Goal: Transaction & Acquisition: Book appointment/travel/reservation

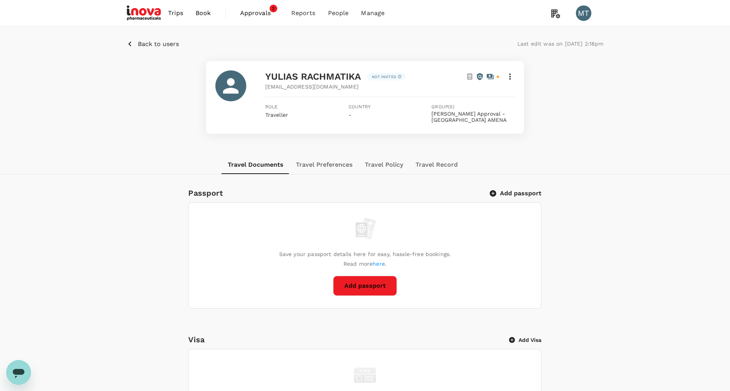
click at [195, 12] on span "Book" at bounding box center [202, 13] width 15 height 9
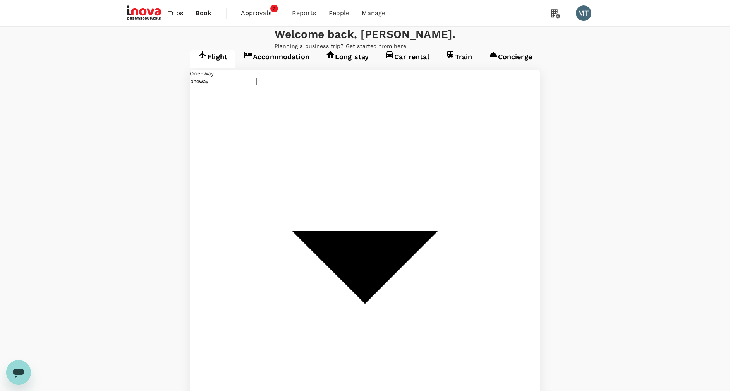
type input "[GEOGRAPHIC_DATA] Intl (KNO)"
type input "Soekarno-Hatta Intl (CGK)"
type input "Kuala Namu Intl (KNO)"
type input "Soekarno-Hatta Intl (CGK)"
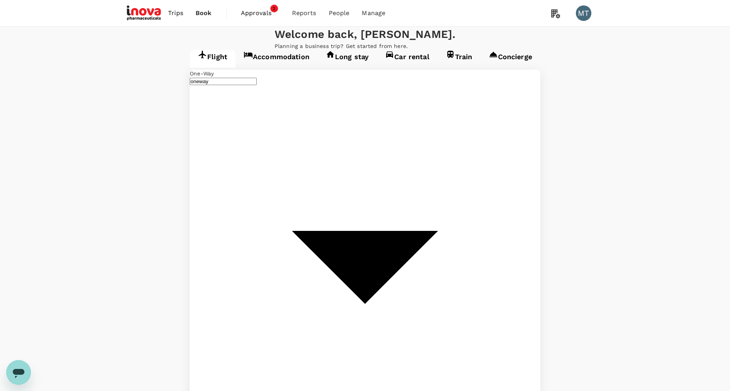
type input "Kuala Namu Intl (KNO)"
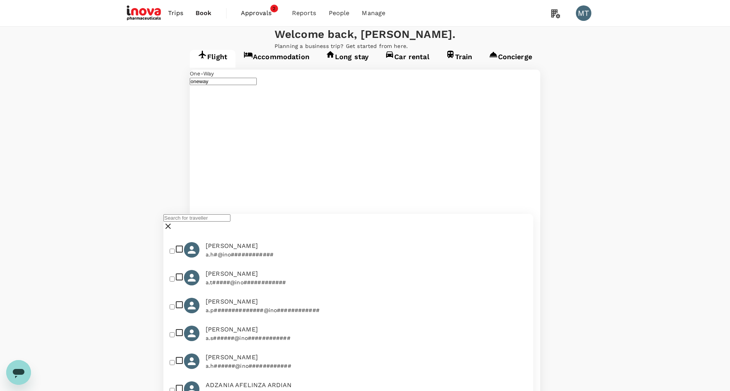
click at [230, 222] on input "text" at bounding box center [196, 217] width 67 height 7
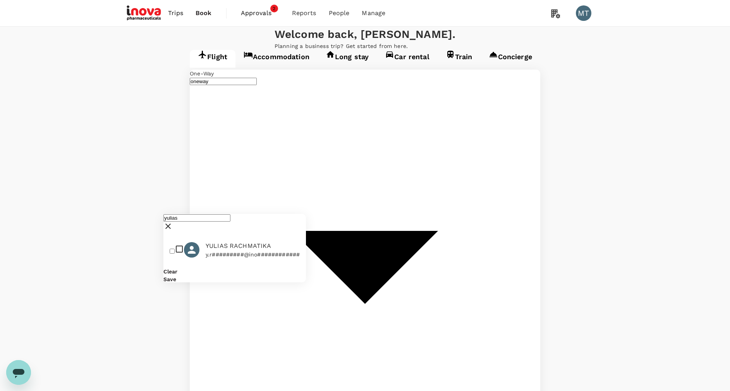
type input "yulias"
click at [175, 254] on input "checkbox" at bounding box center [172, 251] width 5 height 5
checkbox input "true"
click at [176, 283] on button "Save" at bounding box center [169, 279] width 13 height 6
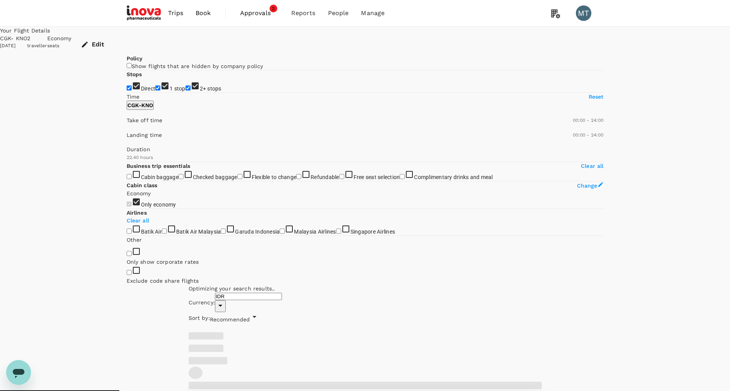
type input "1420"
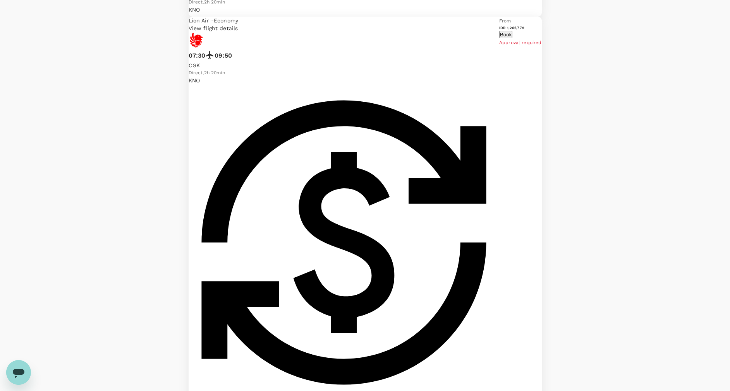
scroll to position [1205, 0]
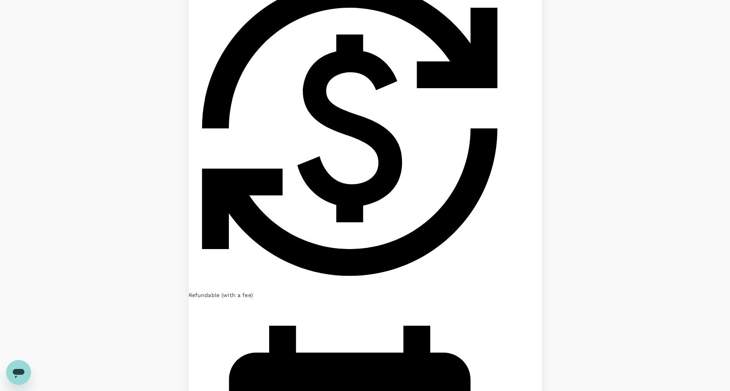
scroll to position [1181, 0]
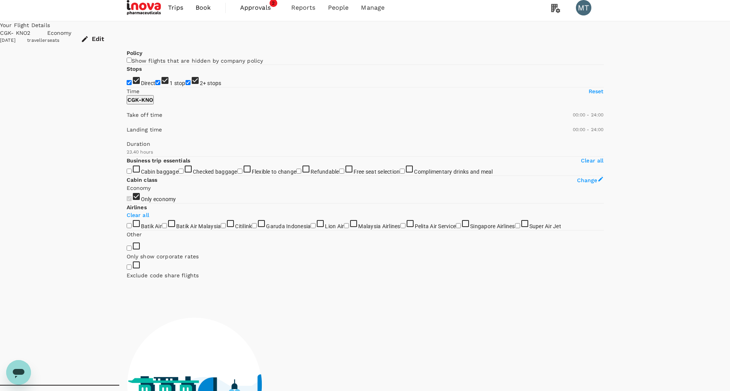
scroll to position [0, 0]
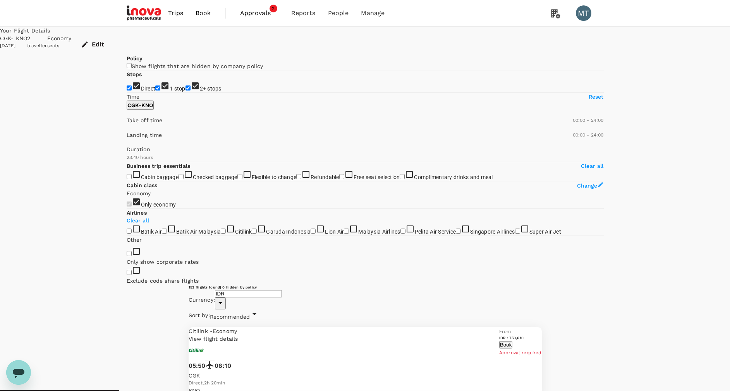
click at [512, 341] on button "Book" at bounding box center [505, 344] width 13 height 7
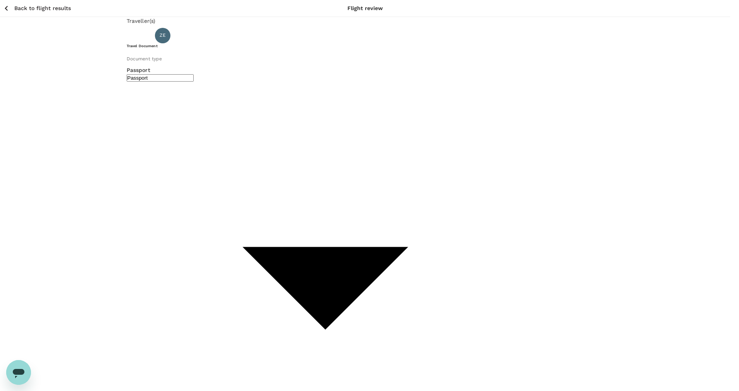
type input "Id card"
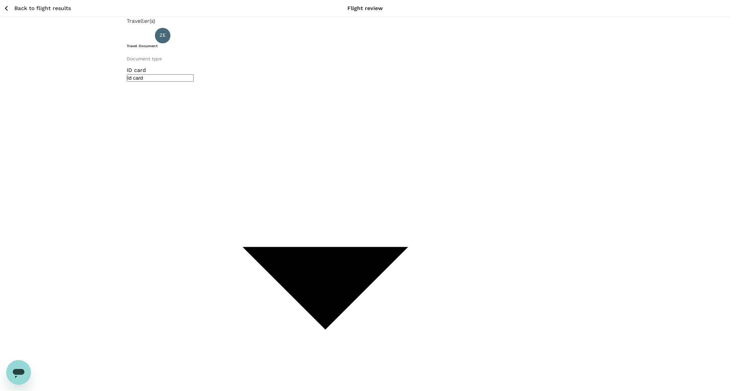
type input "Id card"
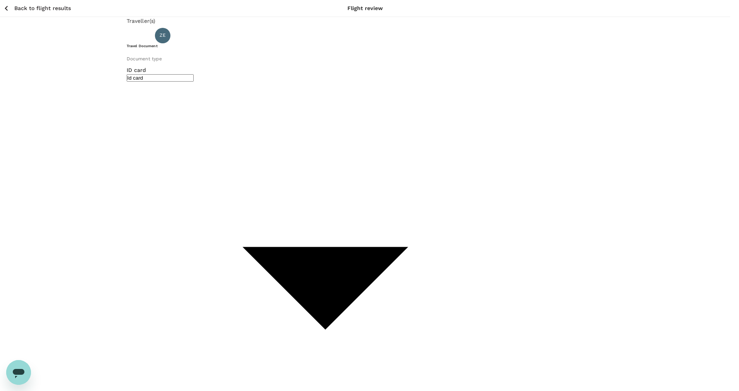
type input "Zia & Yulias"
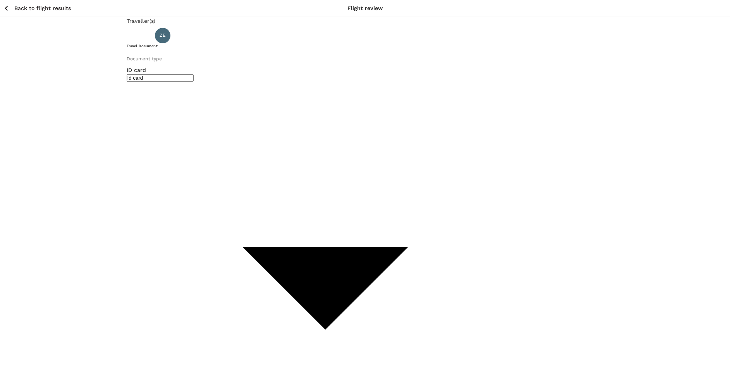
type input "Zia & [PERSON_NAME] ticket [DATE] : CGK-KNO"
type input "9d87fe9b-f599-4813-91a8-6354e0e2f257"
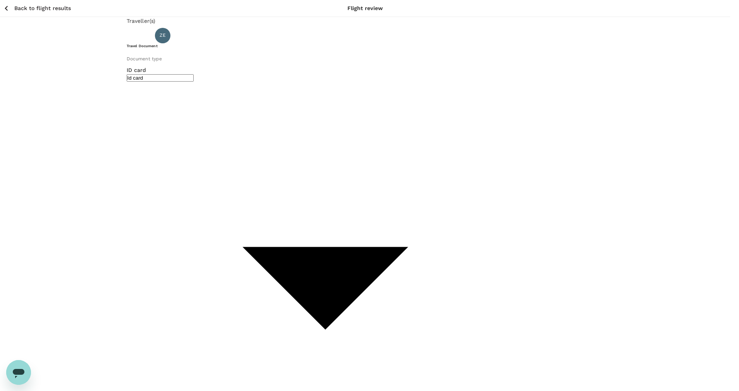
type textarea "F"
type textarea "Yulias & Zia ticket : CGK-KNO 26 Aug 2025"
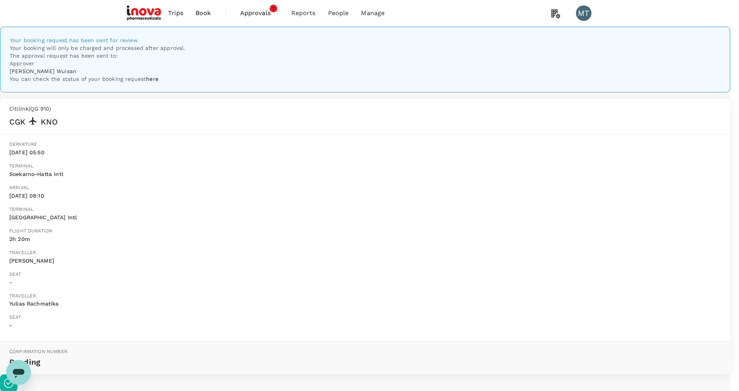
click at [204, 14] on span "Book" at bounding box center [202, 13] width 15 height 9
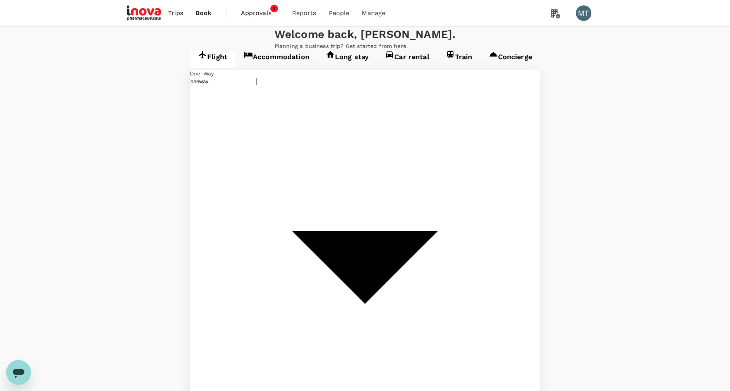
type input "Soekarno-Hatta Intl (CGK)"
type input "Kuala Namu Intl (KNO)"
type input "Soekarno-Hatta Intl (CGK)"
type input "Kuala Namu Intl (KNO)"
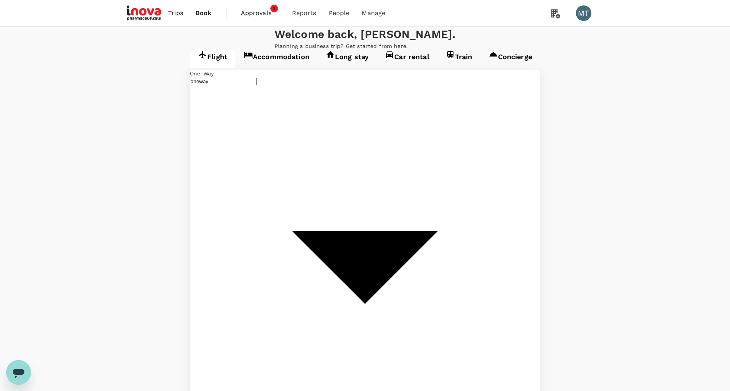
type input "Kuala Namu Intl (KNO)"
type input "Soekarno-Hatta Intl (CGK)"
click at [501, 255] on div "27" at bounding box center [499, 253] width 15 height 15
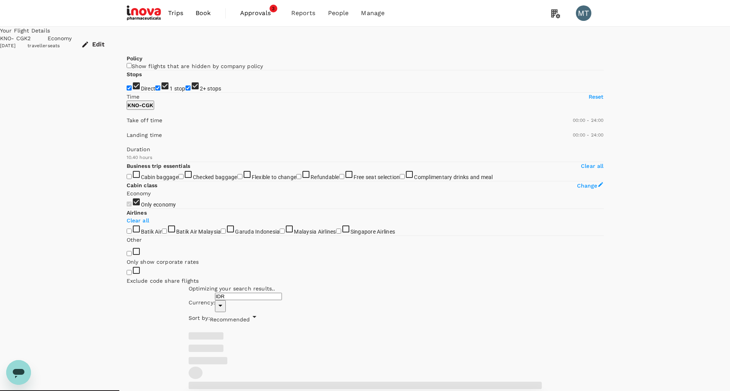
type input "975"
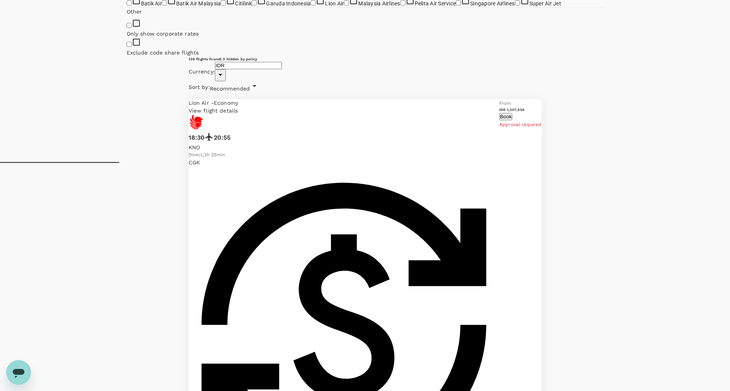
scroll to position [232, 0]
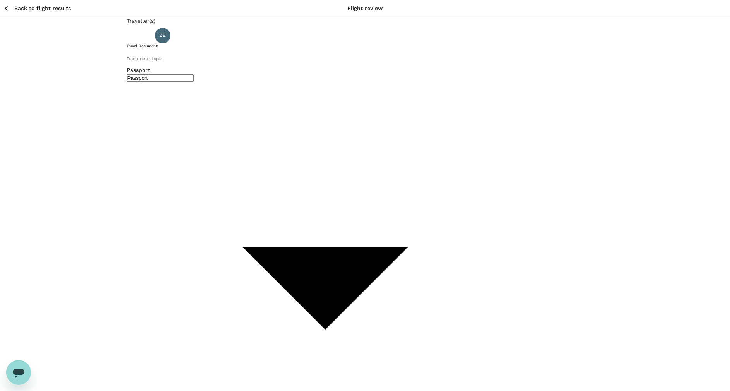
type input "Id card"
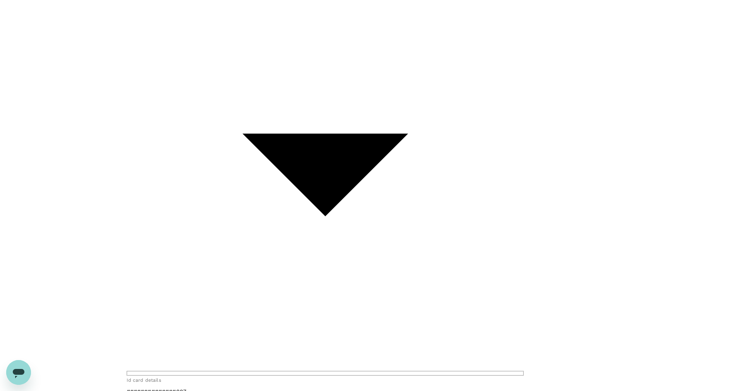
scroll to position [116, 0]
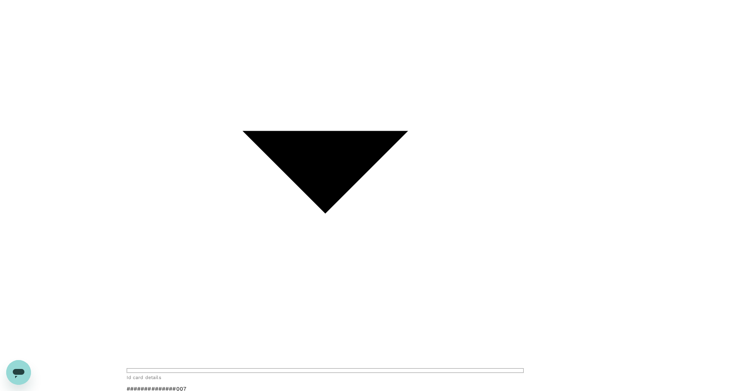
type input "Id card"
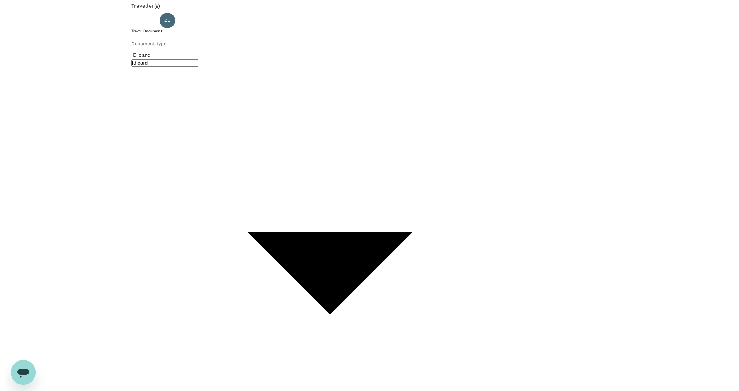
scroll to position [0, 0]
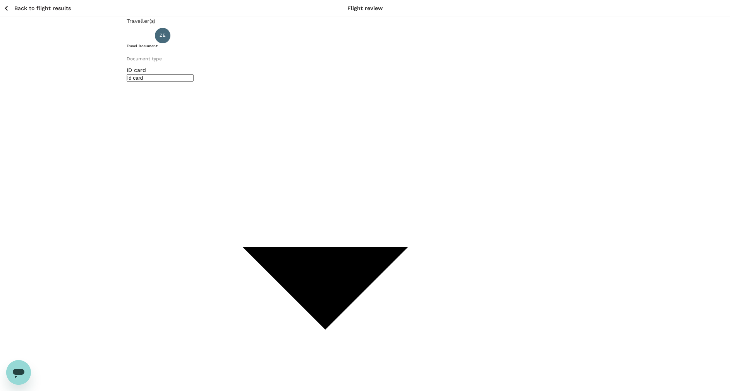
type input "Yulias &"
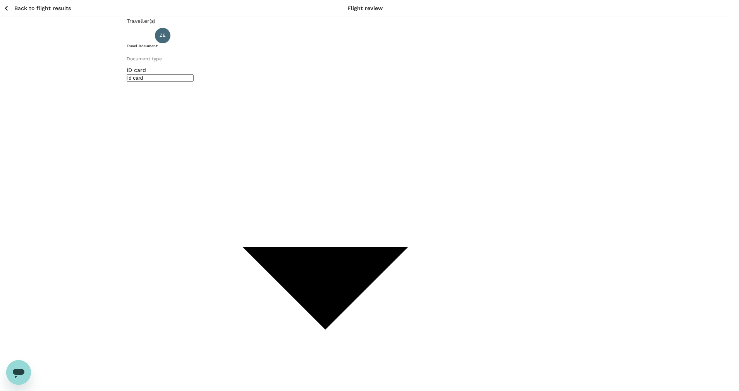
type input "Yulias & Zia ticket : KNO-CGK [DATE]"
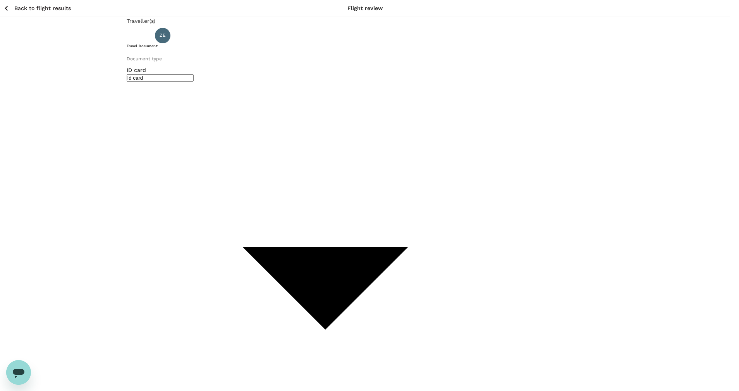
type textarea "Yulias & Zia ticket : KNO-CGK [DATE]"
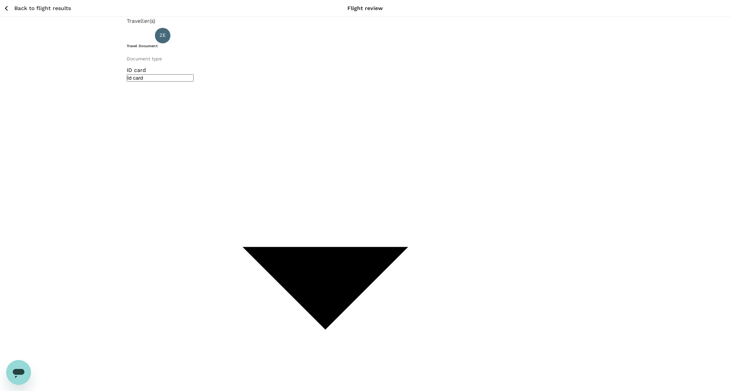
type input "9d87fe9b-f599-4813-91a8-6354e0e2f257"
type textarea "Yulias & Zia ticket : KNO-CGK 27 Aug 2025"
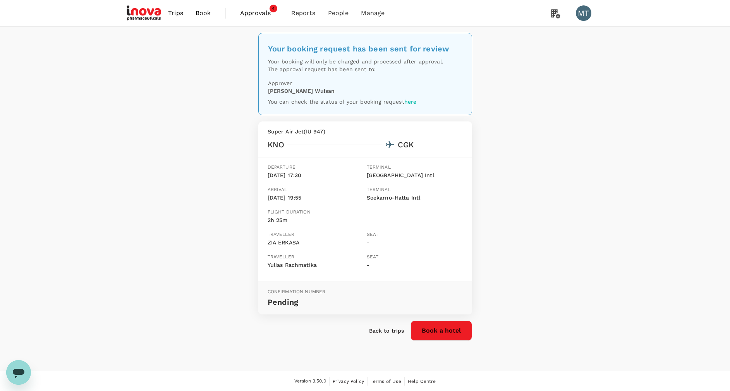
click at [437, 329] on button "Book a hotel" at bounding box center [441, 331] width 62 height 20
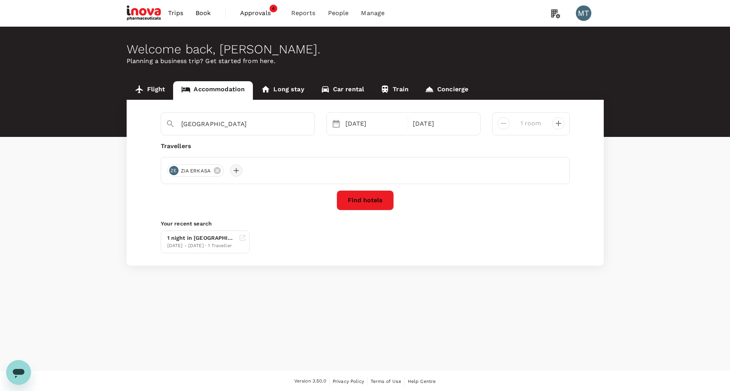
click at [233, 173] on div at bounding box center [236, 171] width 12 height 12
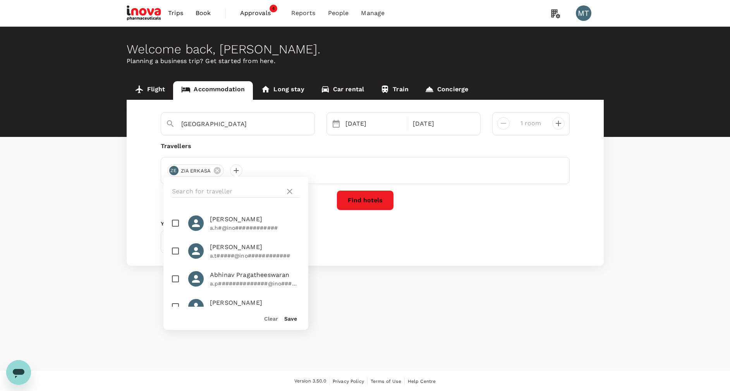
click at [53, 189] on div "Flight Accommodation Long stay Car rental Train Concierge Medan 26 Aug 27 Aug 1…" at bounding box center [365, 173] width 730 height 185
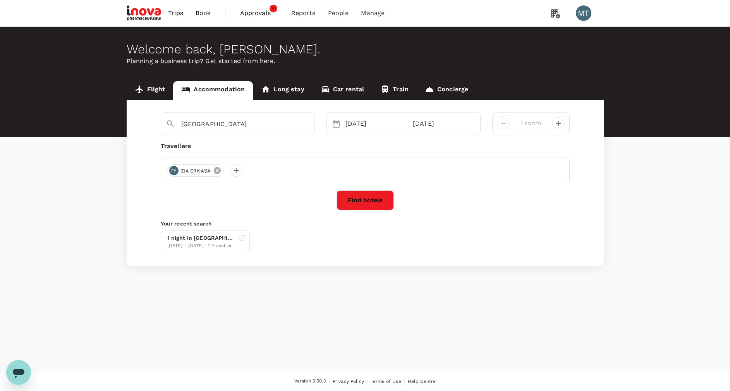
click at [218, 172] on icon at bounding box center [217, 170] width 9 height 9
click at [172, 169] on div at bounding box center [173, 171] width 12 height 12
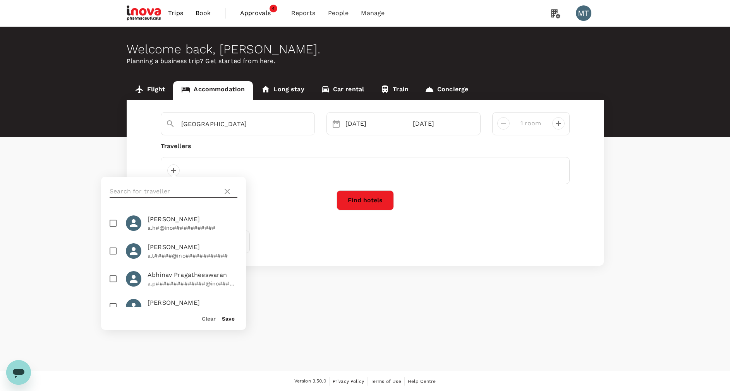
click at [162, 191] on input "text" at bounding box center [165, 191] width 110 height 12
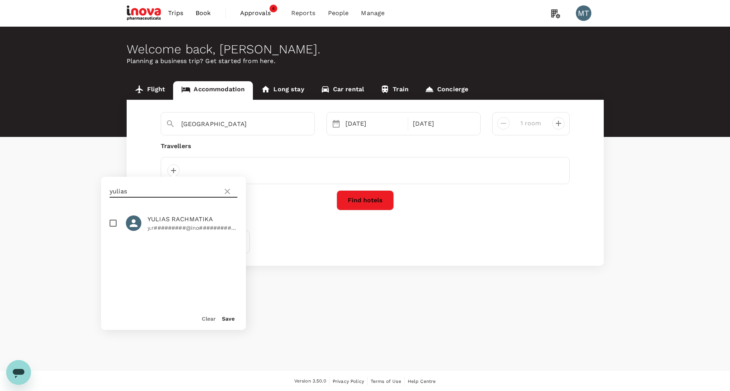
type input "yulias"
click at [111, 222] on input "checkbox" at bounding box center [113, 223] width 16 height 16
checkbox input "true"
click at [224, 317] on button "Save" at bounding box center [228, 319] width 13 height 6
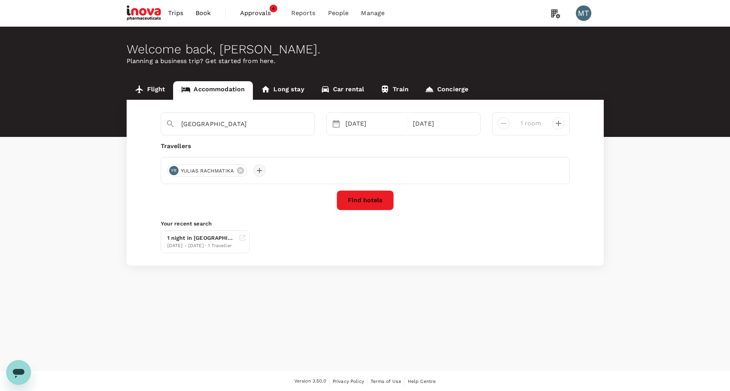
click at [258, 173] on div at bounding box center [259, 171] width 12 height 12
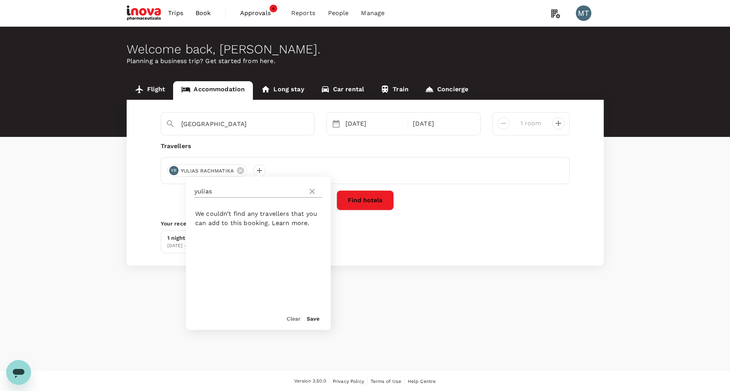
click at [313, 193] on icon at bounding box center [311, 191] width 5 height 5
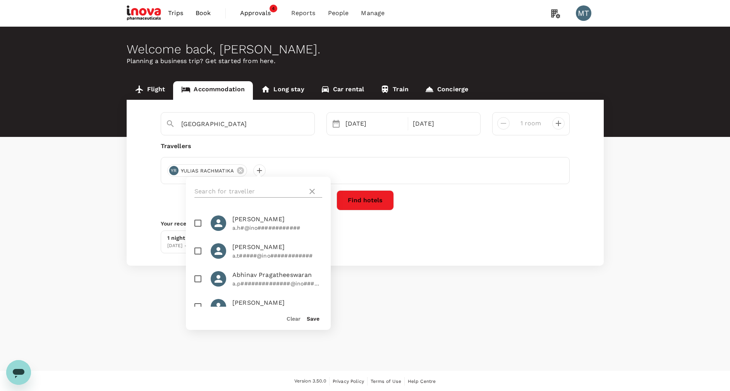
click at [276, 189] on input "text" at bounding box center [249, 191] width 110 height 12
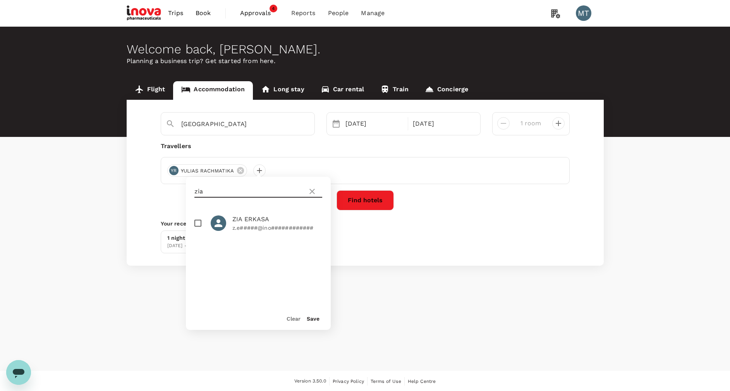
type input "zia"
click at [199, 221] on input "checkbox" at bounding box center [198, 223] width 16 height 16
checkbox input "true"
click at [315, 317] on button "Save" at bounding box center [313, 319] width 13 height 6
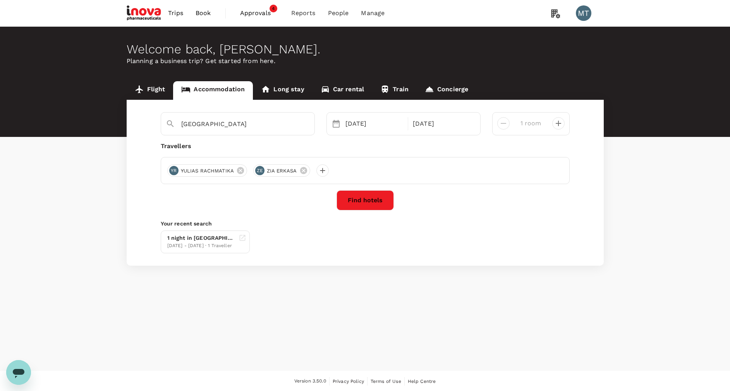
click at [561, 127] on icon "decrease" at bounding box center [558, 123] width 9 height 9
type input "2 rooms"
click at [359, 193] on button "Find hotels" at bounding box center [364, 200] width 57 height 20
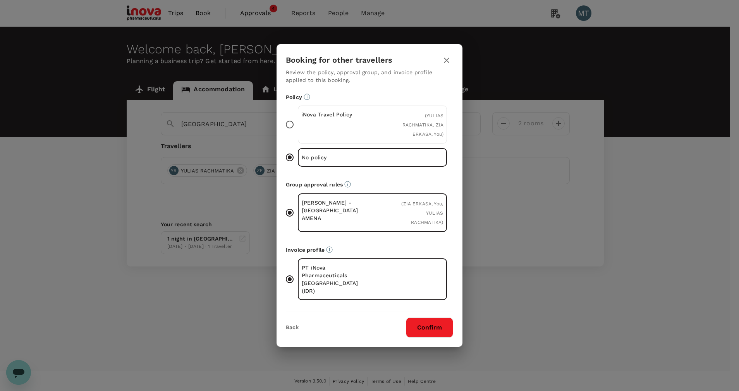
click at [391, 125] on div "iNova Travel Policy ( YULIAS RACHMATIKA, ZIA ERKASA, You )" at bounding box center [372, 125] width 149 height 38
click at [298, 125] on input "iNova Travel Policy ( YULIAS RACHMATIKA, ZIA ERKASA, You )" at bounding box center [289, 125] width 16 height 16
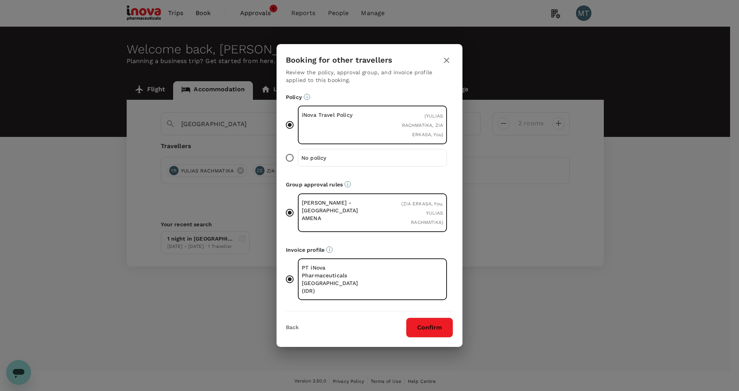
click at [437, 319] on button "Confirm" at bounding box center [429, 328] width 47 height 20
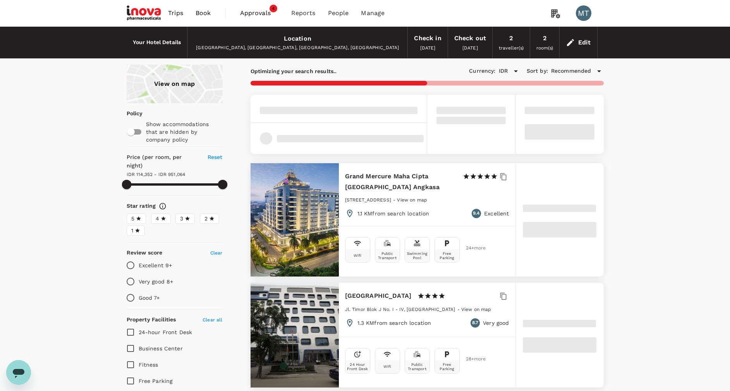
type input "72795.26"
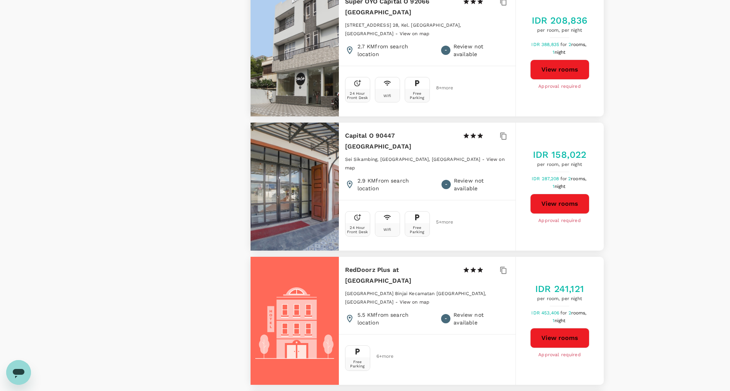
scroll to position [2170, 0]
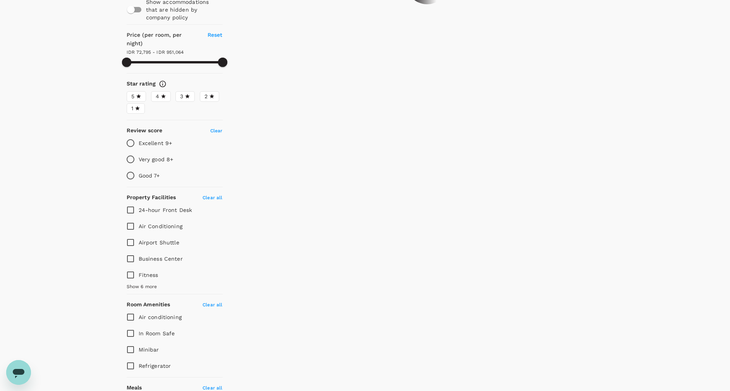
scroll to position [0, 0]
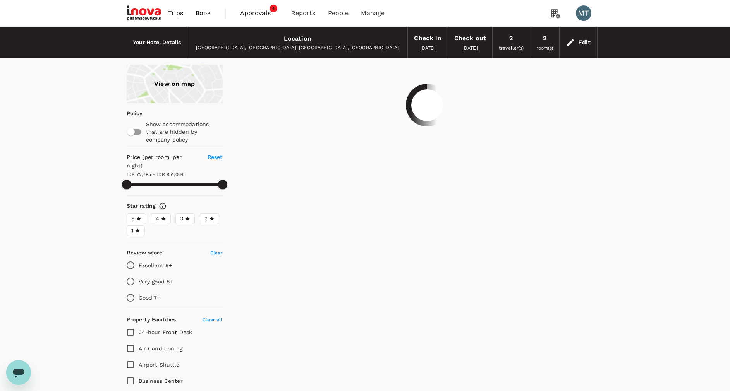
click at [136, 216] on icon at bounding box center [138, 218] width 5 height 5
click at [0, 0] on input "5" at bounding box center [0, 0] width 0 height 0
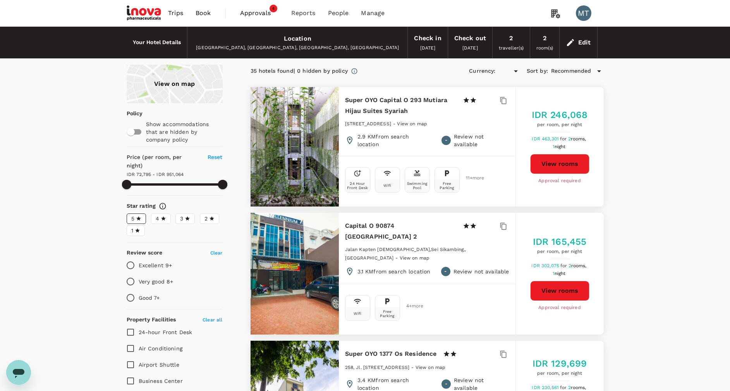
type input "IDR"
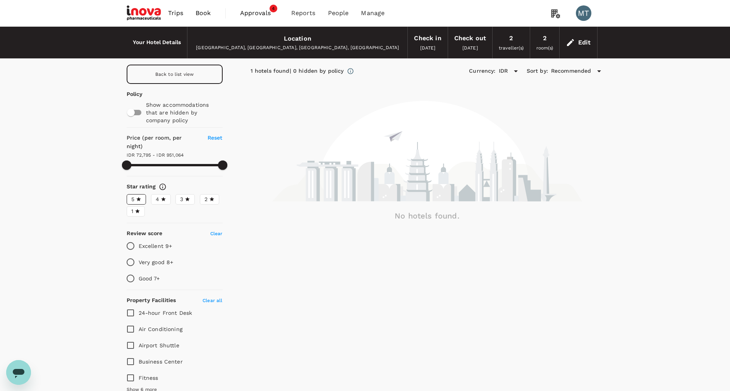
click at [160, 195] on div "4" at bounding box center [161, 199] width 10 height 8
click at [0, 0] on input "4" at bounding box center [0, 0] width 0 height 0
click at [206, 12] on span "Book" at bounding box center [202, 13] width 15 height 9
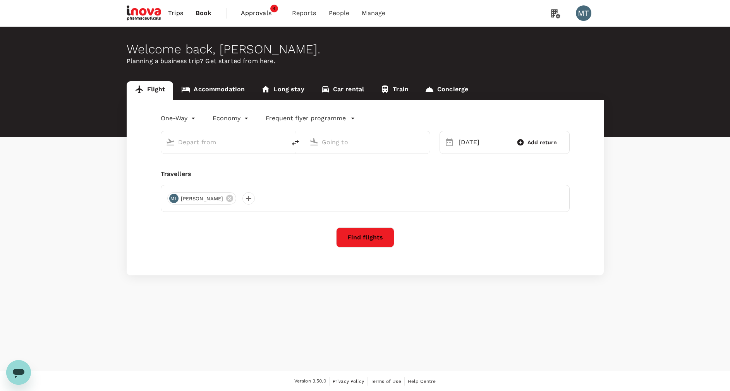
type input "[GEOGRAPHIC_DATA] Intl (KNO)"
type input "Soekarno-Hatta Intl (CGK)"
type input "[GEOGRAPHIC_DATA] Intl (KNO)"
type input "Soekarno-Hatta Intl (CGK)"
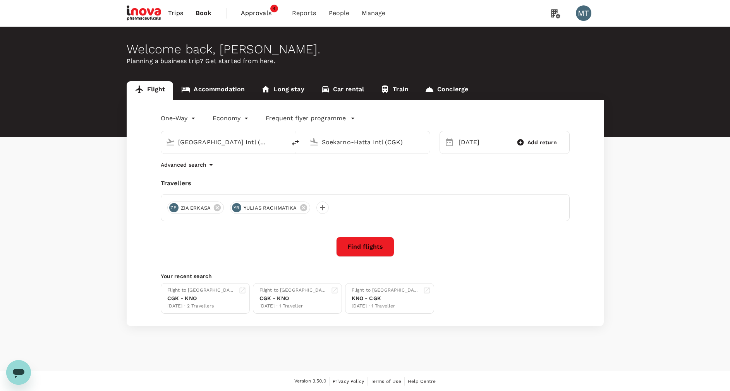
click at [211, 96] on link "Accommodation" at bounding box center [213, 90] width 80 height 19
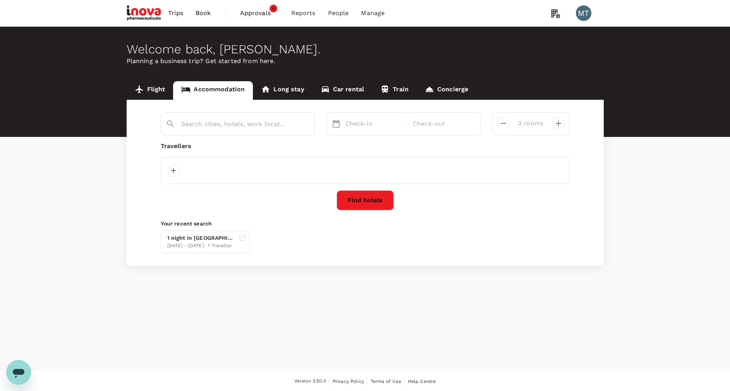
type input "[GEOGRAPHIC_DATA]"
click at [353, 196] on button "Find hotels" at bounding box center [364, 200] width 57 height 20
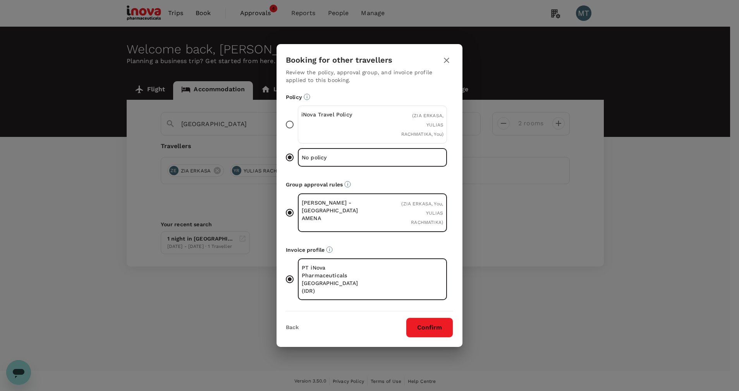
click at [338, 136] on div "iNova Travel Policy" at bounding box center [336, 125] width 71 height 28
click at [298, 133] on input "iNova Travel Policy ( ZIA ERKASA, YULIAS RACHMATIKA, You )" at bounding box center [289, 125] width 16 height 16
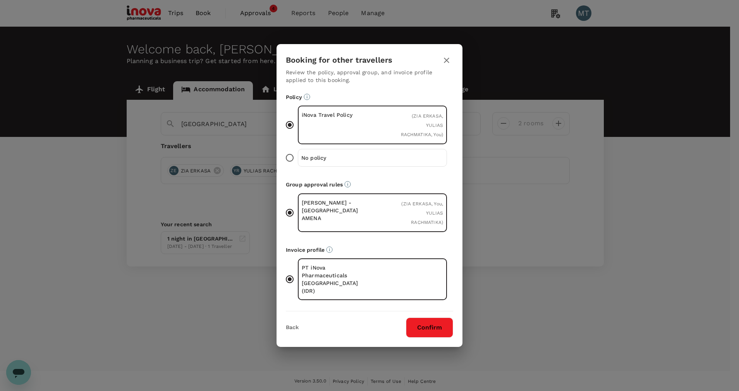
click at [423, 324] on button "Confirm" at bounding box center [429, 328] width 47 height 20
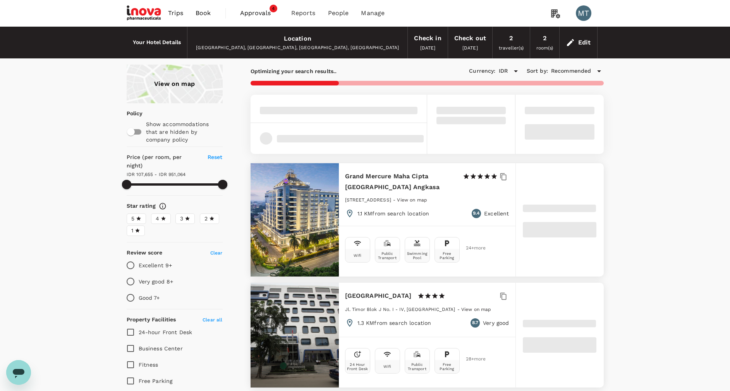
click at [139, 216] on icon at bounding box center [138, 218] width 5 height 5
click at [0, 0] on input "5" at bounding box center [0, 0] width 0 height 0
type input "951063.26"
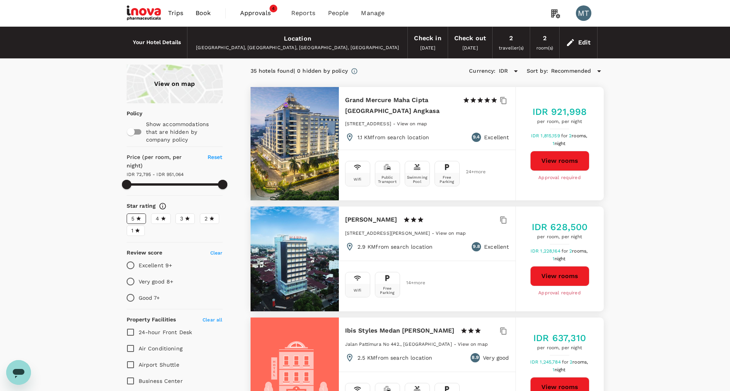
type input "72795.26"
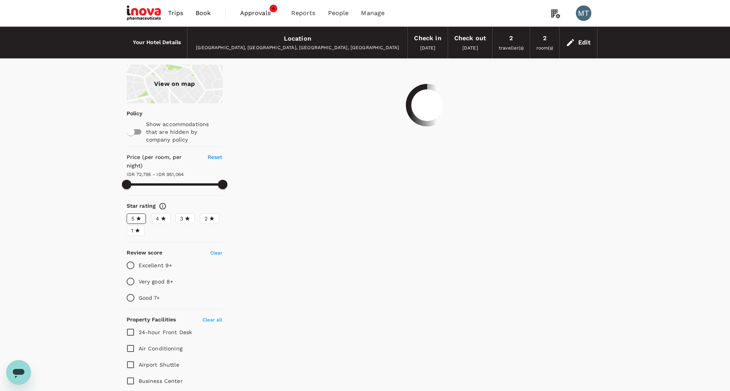
click at [161, 216] on icon at bounding box center [163, 218] width 5 height 5
click at [0, 0] on input "4" at bounding box center [0, 0] width 0 height 0
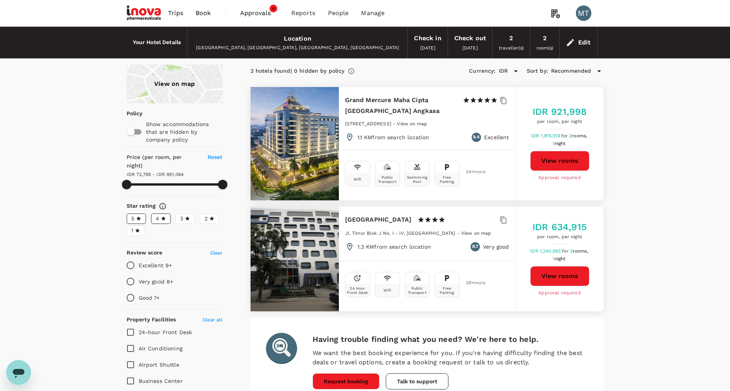
click at [182, 215] on span "3" at bounding box center [181, 219] width 3 height 8
click at [0, 0] on input "3" at bounding box center [0, 0] width 0 height 0
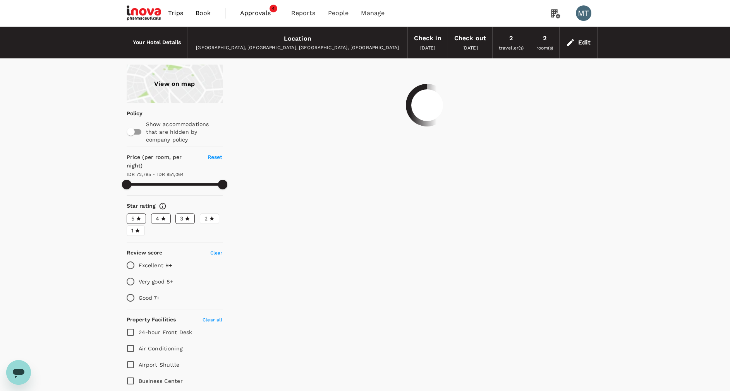
type input "951063.26"
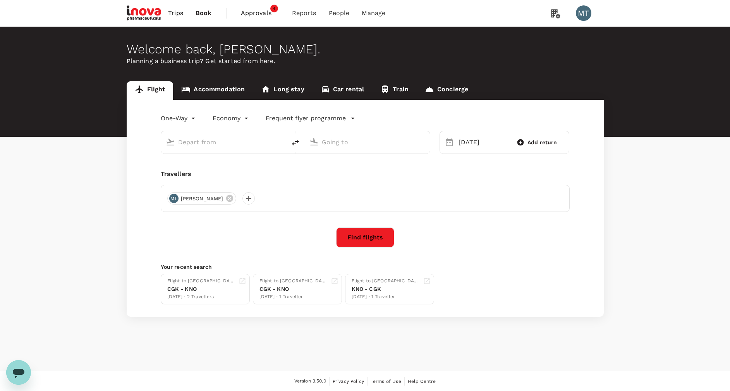
type input "[GEOGRAPHIC_DATA] Intl (KNO)"
type input "Soekarno-Hatta Intl (CGK)"
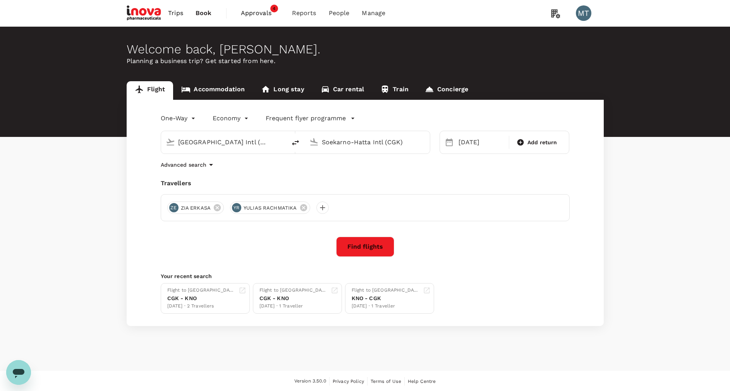
click at [221, 90] on link "Accommodation" at bounding box center [213, 90] width 80 height 19
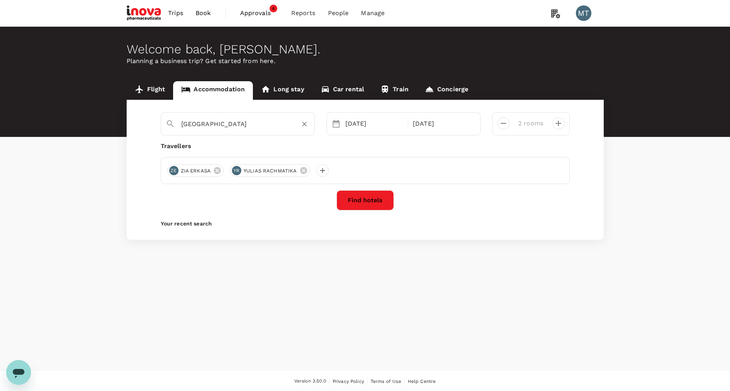
click at [232, 126] on input "[GEOGRAPHIC_DATA]" at bounding box center [234, 124] width 107 height 12
type input "[GEOGRAPHIC_DATA]"
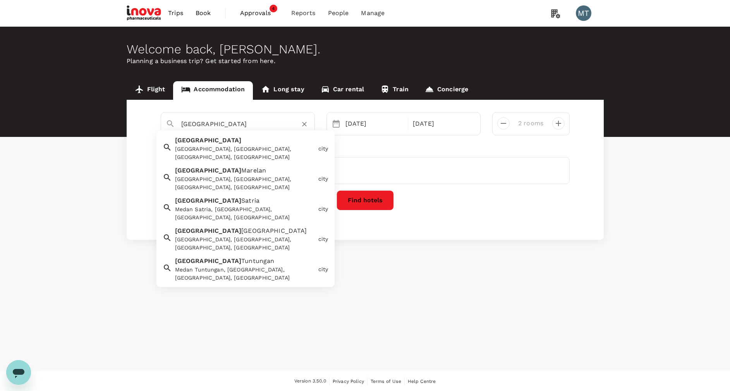
click at [233, 143] on div "Medan Medan, Medan City, North Sumatra, Indonesia" at bounding box center [243, 147] width 143 height 29
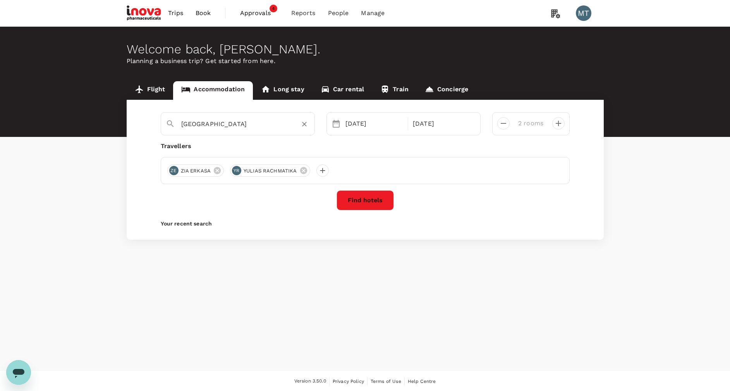
click at [375, 196] on button "Find hotels" at bounding box center [364, 200] width 57 height 20
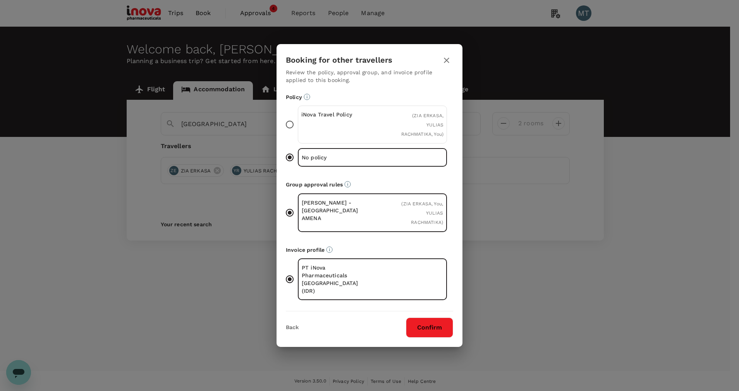
click at [329, 129] on div "iNova Travel Policy" at bounding box center [336, 125] width 71 height 28
click at [298, 129] on input "iNova Travel Policy ( ZIA ERKASA, YULIAS RACHMATIKA, You )" at bounding box center [289, 125] width 16 height 16
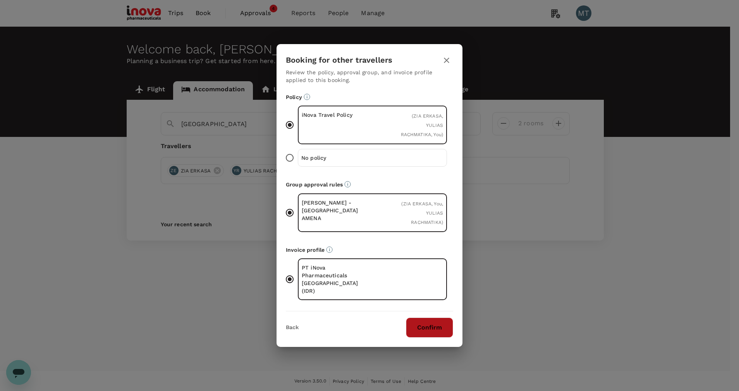
click at [424, 325] on button "Confirm" at bounding box center [429, 328] width 47 height 20
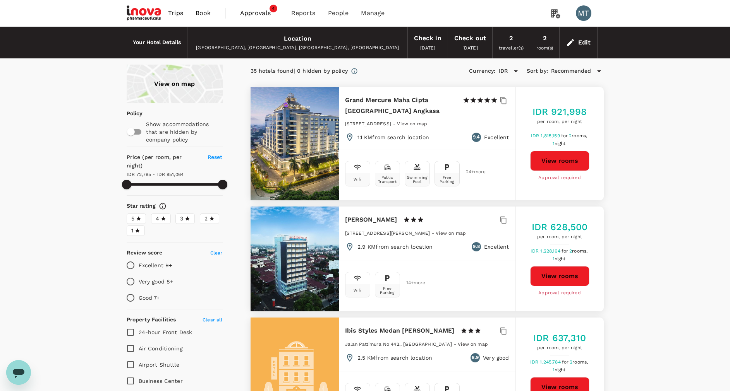
click at [542, 154] on button "View rooms" at bounding box center [559, 161] width 59 height 20
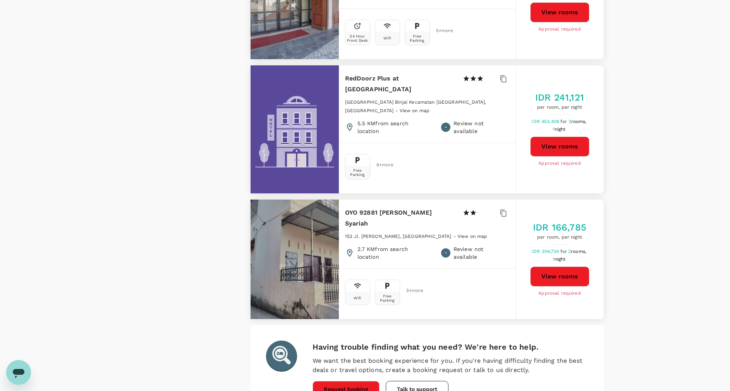
scroll to position [2170, 0]
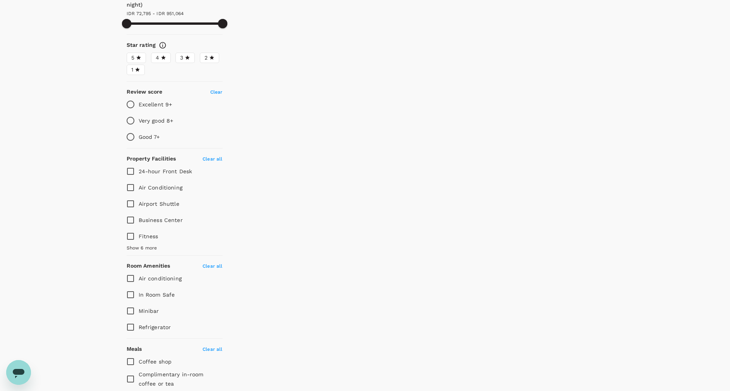
scroll to position [0, 0]
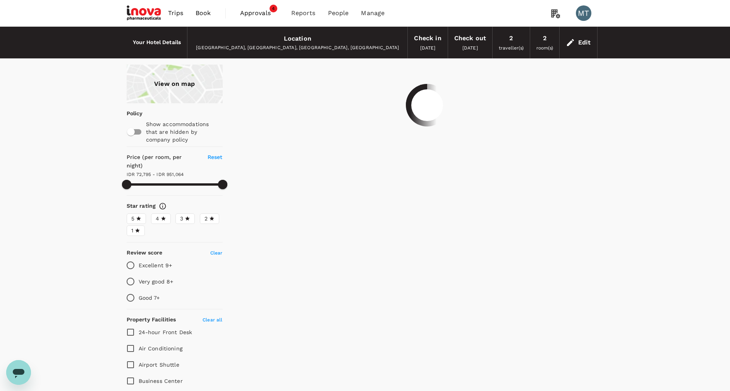
type input "1586313.26"
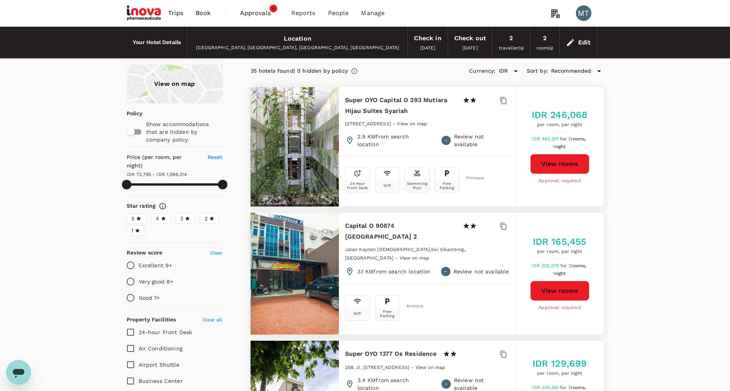
click at [203, 15] on span "Book" at bounding box center [202, 13] width 15 height 9
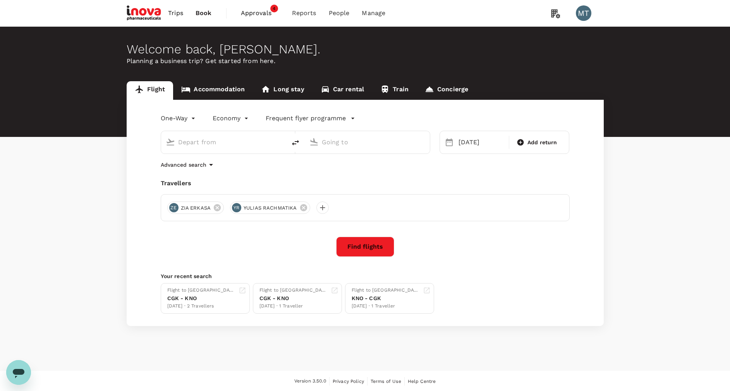
type input "Kuala Namu Intl (KNO)"
type input "Soekarno-Hatta Intl (CGK)"
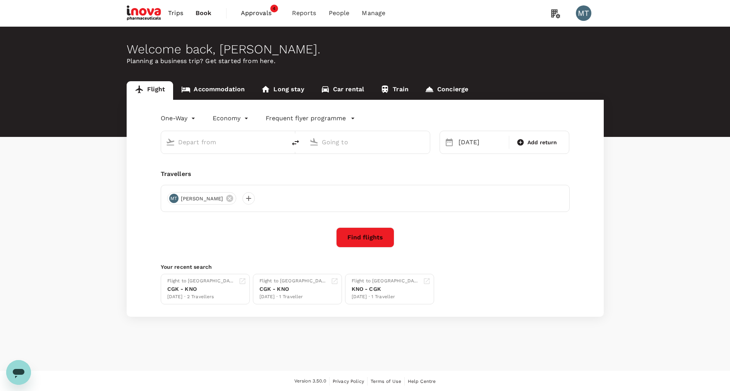
type input "Kuala Namu Intl (KNO)"
type input "Soekarno-Hatta Intl (CGK)"
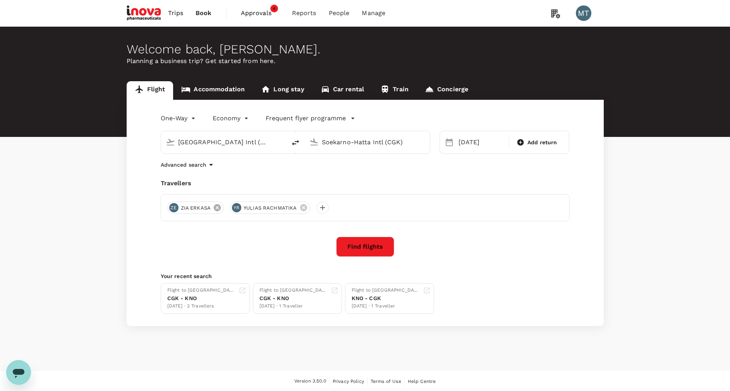
click at [216, 207] on icon at bounding box center [217, 208] width 9 height 9
click at [212, 89] on link "Accommodation" at bounding box center [213, 90] width 80 height 19
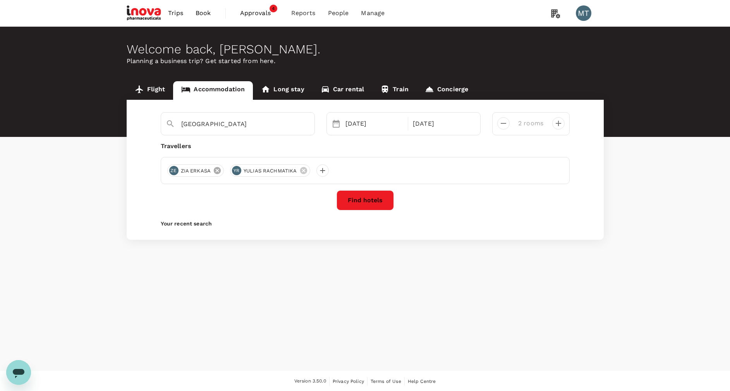
click at [217, 173] on icon at bounding box center [217, 170] width 7 height 7
click at [359, 202] on button "Find hotels" at bounding box center [364, 200] width 57 height 20
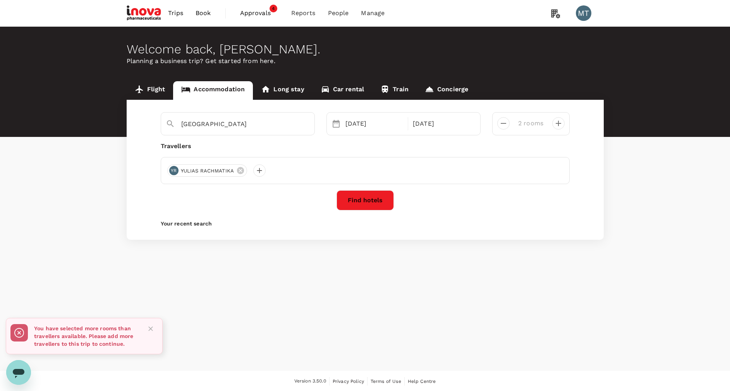
click at [18, 337] on rect at bounding box center [18, 332] width 17 height 17
click at [18, 332] on icon at bounding box center [18, 332] width 3 height 3
click at [372, 205] on button "Find hotels" at bounding box center [364, 200] width 57 height 20
click at [504, 123] on icon "decrease" at bounding box center [503, 123] width 9 height 9
type input "1 room"
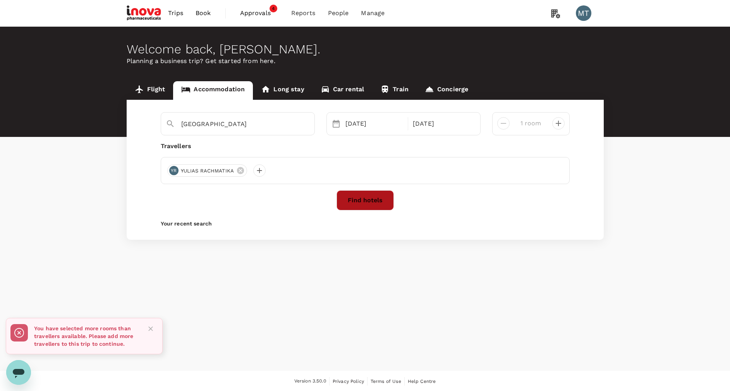
click at [365, 204] on button "Find hotels" at bounding box center [364, 200] width 57 height 20
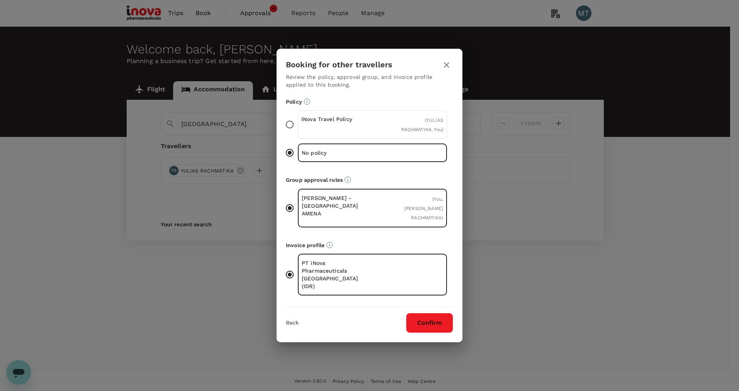
click at [369, 134] on div "iNova Travel Policy" at bounding box center [336, 124] width 71 height 19
click at [298, 133] on input "iNova Travel Policy ( YULIAS RACHMATIKA, You )" at bounding box center [289, 125] width 16 height 16
click at [422, 313] on button "Confirm" at bounding box center [429, 323] width 47 height 20
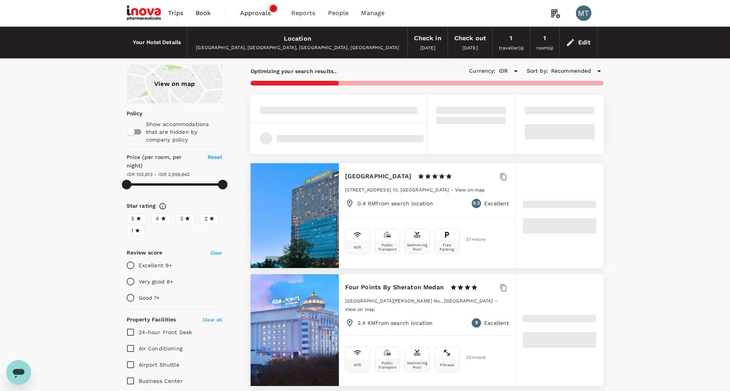
type input "2956641.71"
type input "94686.71"
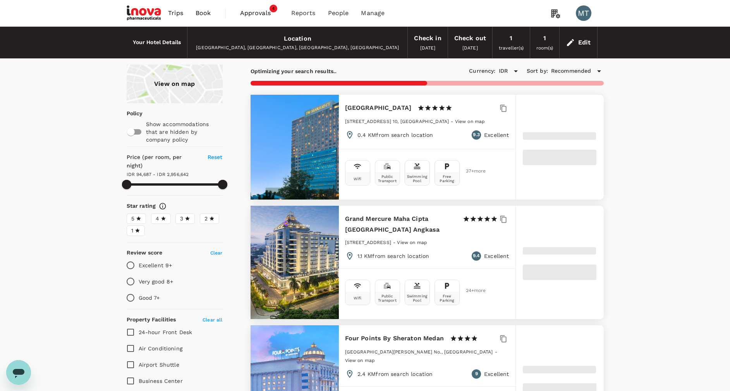
type input "2956641.6"
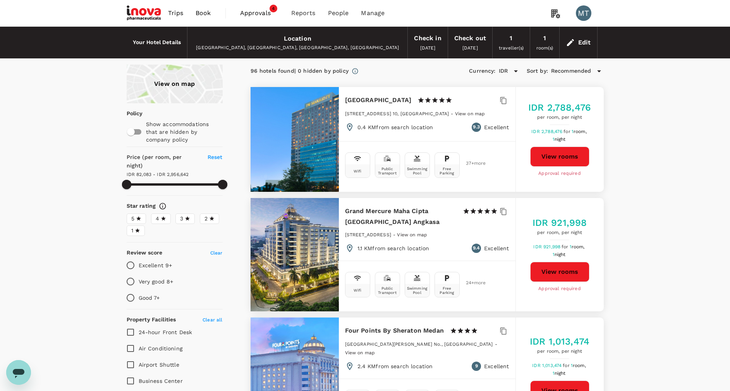
type input "82082.6"
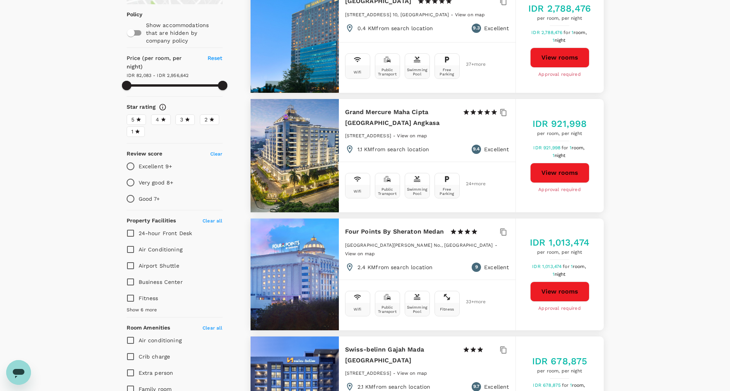
scroll to position [116, 0]
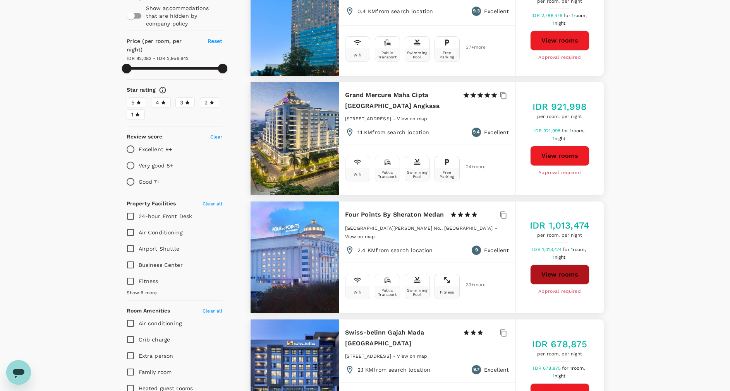
click at [568, 272] on button "View rooms" at bounding box center [559, 275] width 59 height 20
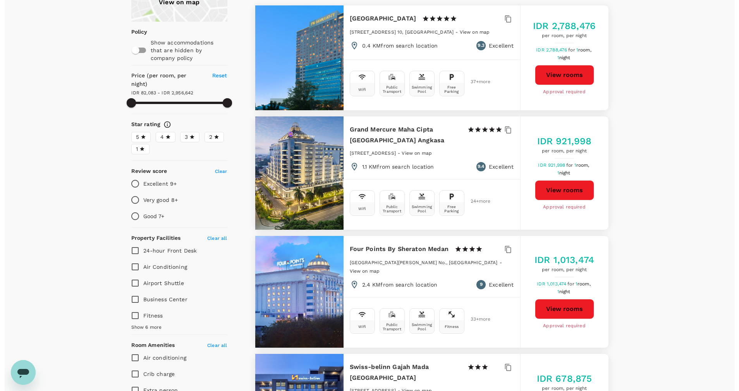
scroll to position [58, 0]
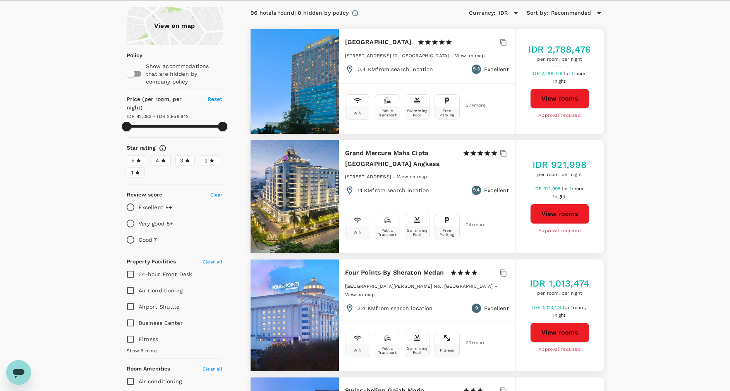
click at [549, 208] on button "View rooms" at bounding box center [559, 214] width 59 height 20
type input "2956641.6"
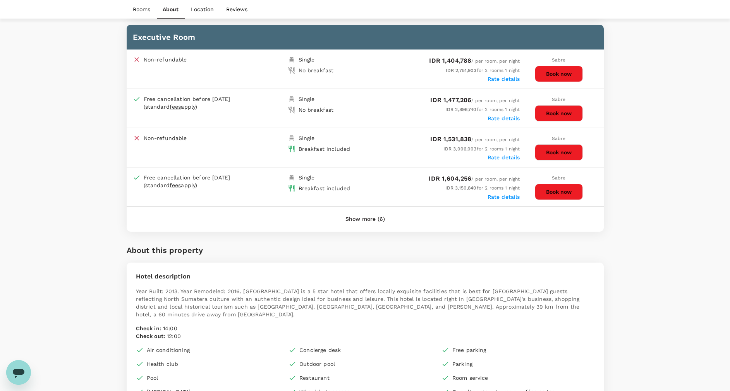
scroll to position [928, 0]
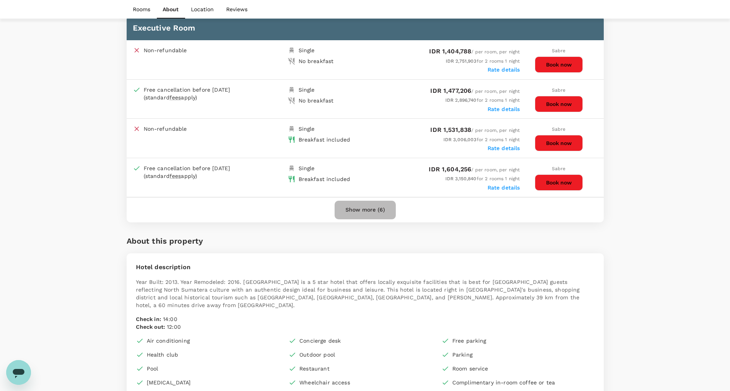
click at [377, 211] on button "Show more (6)" at bounding box center [364, 210] width 61 height 19
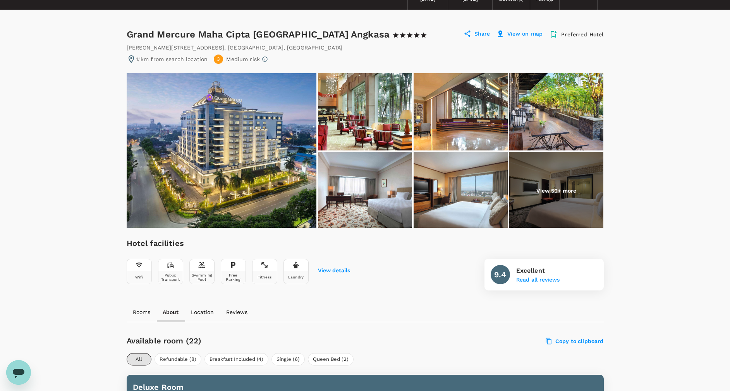
scroll to position [0, 0]
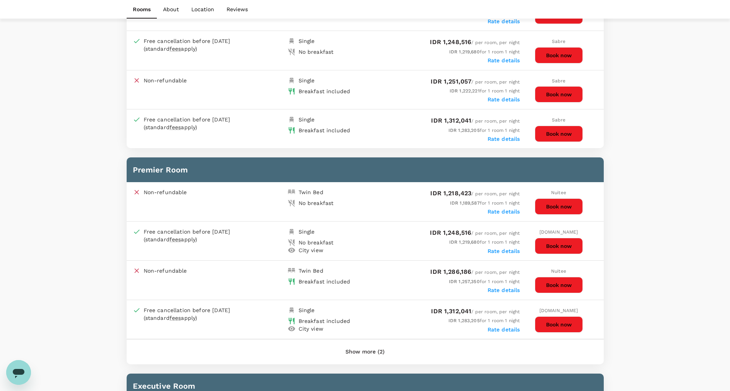
scroll to position [697, 0]
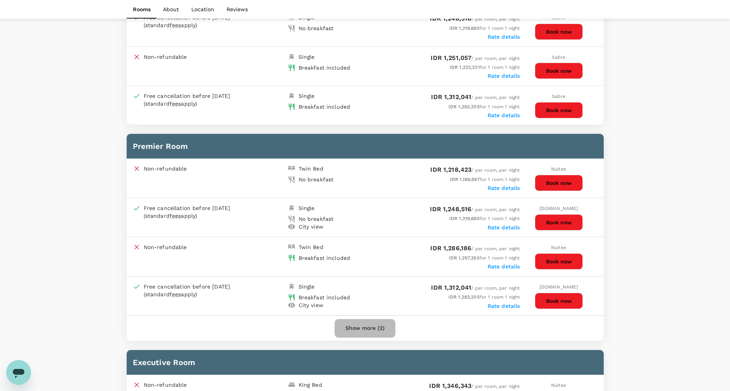
click at [386, 328] on button "Show more (2)" at bounding box center [364, 328] width 61 height 19
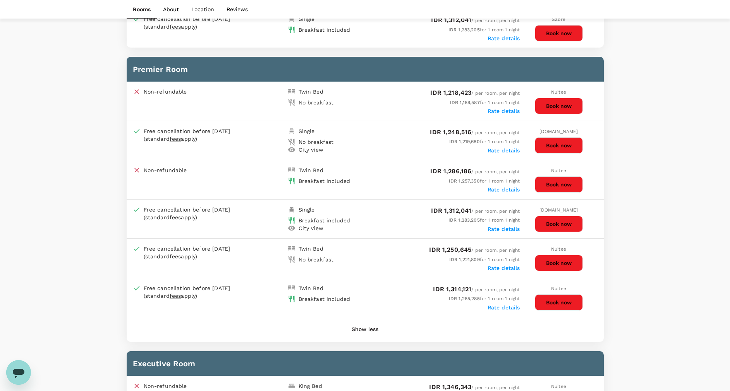
scroll to position [813, 0]
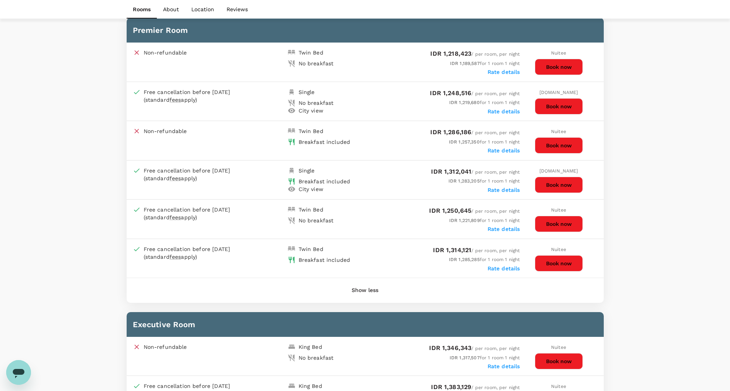
click at [565, 259] on button "Book now" at bounding box center [559, 263] width 48 height 16
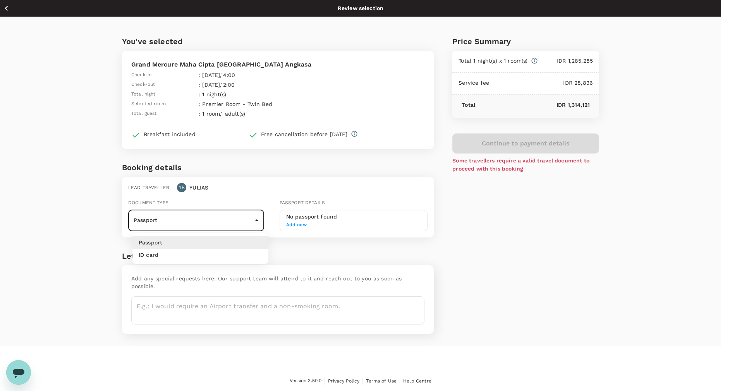
click at [264, 222] on body "Back to hotel details Review selection You've selected [GEOGRAPHIC_DATA] Check-…" at bounding box center [365, 196] width 730 height 392
click at [251, 252] on li "ID card" at bounding box center [200, 255] width 136 height 12
type input "Id card"
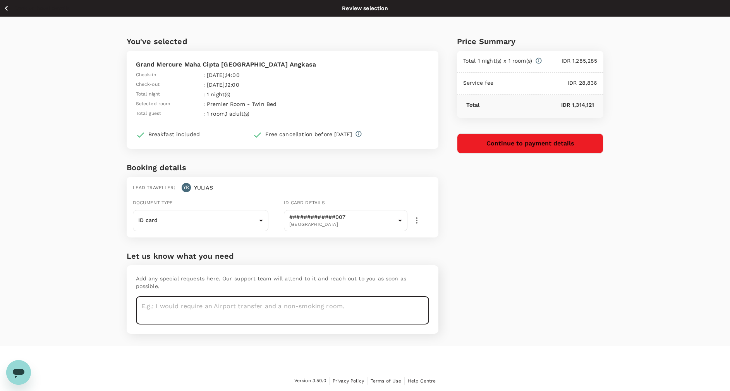
click at [164, 298] on textarea at bounding box center [282, 311] width 293 height 28
type textarea "request twin bed"
click at [492, 147] on button "Continue to payment details" at bounding box center [530, 144] width 147 height 20
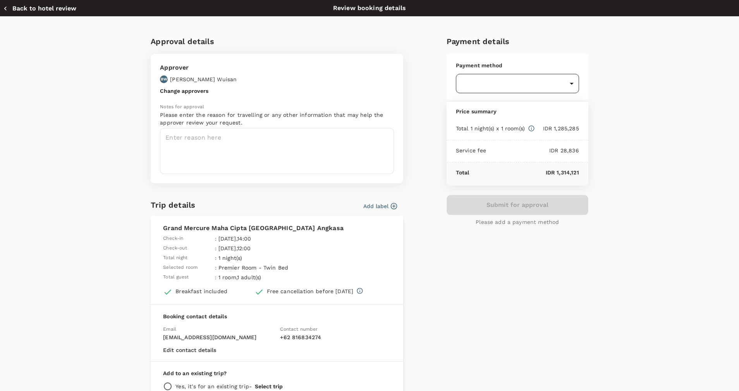
click at [483, 82] on body "Back to hotel details Review selection You've selected [GEOGRAPHIC_DATA] Check-…" at bounding box center [369, 196] width 739 height 392
click at [483, 133] on span "Balance : SGD 45,186.05" at bounding box center [484, 131] width 54 height 5
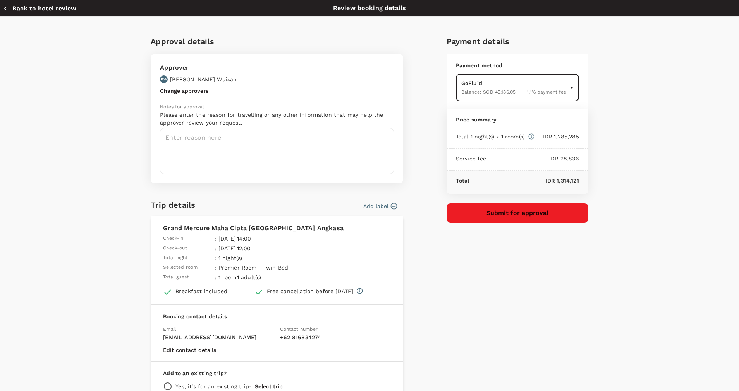
type input "9d87fe9b-f599-4813-91a8-6354e0e2f257"
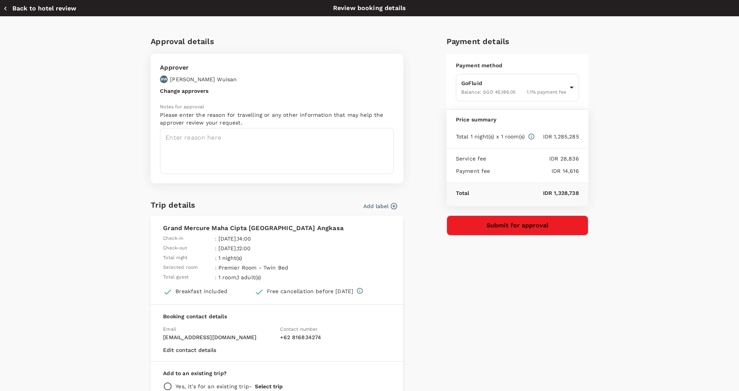
click at [390, 204] on icon "button" at bounding box center [394, 206] width 8 height 8
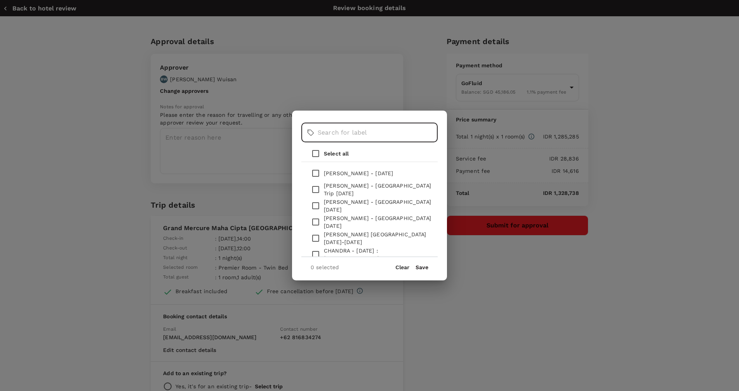
drag, startPoint x: 358, startPoint y: 130, endPoint x: 362, endPoint y: 135, distance: 7.1
click at [362, 135] on input "text" at bounding box center [377, 132] width 120 height 19
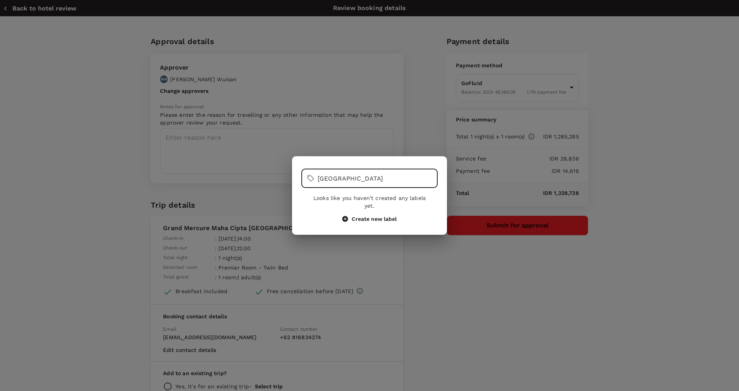
type input "[GEOGRAPHIC_DATA]"
click at [384, 216] on button "Create new label" at bounding box center [369, 219] width 54 height 7
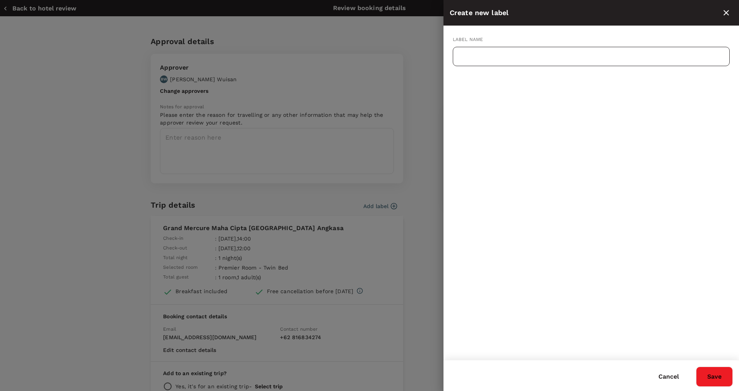
click at [488, 58] on input "text" at bounding box center [591, 56] width 277 height 19
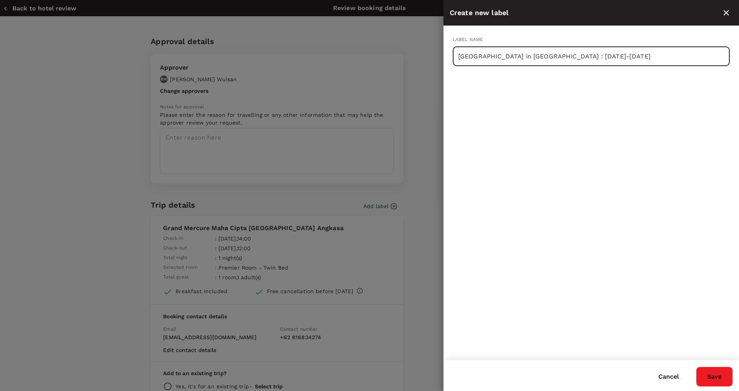
type input "[GEOGRAPHIC_DATA] in [GEOGRAPHIC_DATA] : [DATE]-[DATE]"
click at [716, 377] on button "Save" at bounding box center [714, 377] width 37 height 20
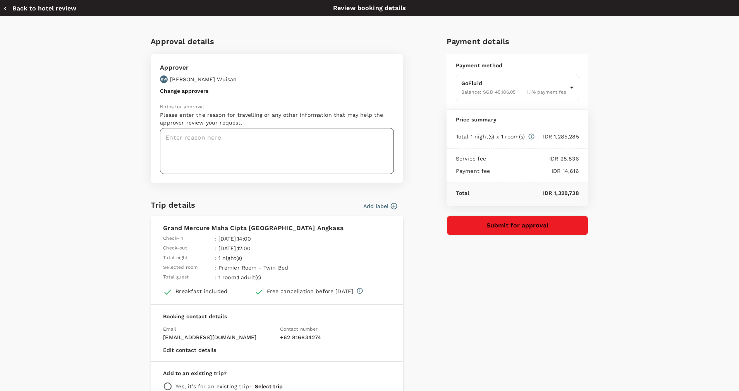
click at [307, 148] on textarea at bounding box center [277, 151] width 234 height 46
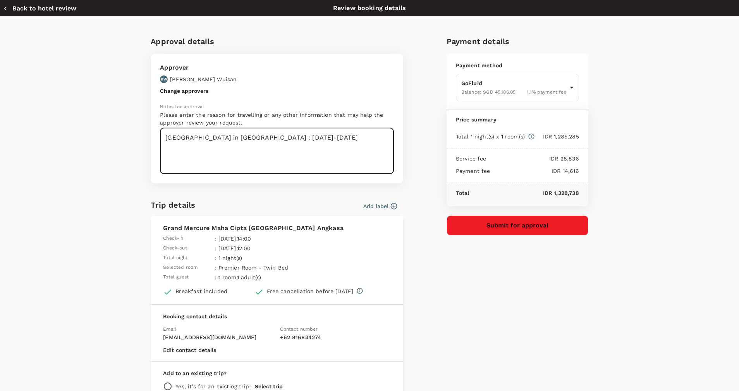
type textarea "[GEOGRAPHIC_DATA] in [GEOGRAPHIC_DATA] : [DATE]-[DATE]"
click at [465, 228] on button "Submit for approval" at bounding box center [517, 226] width 142 height 20
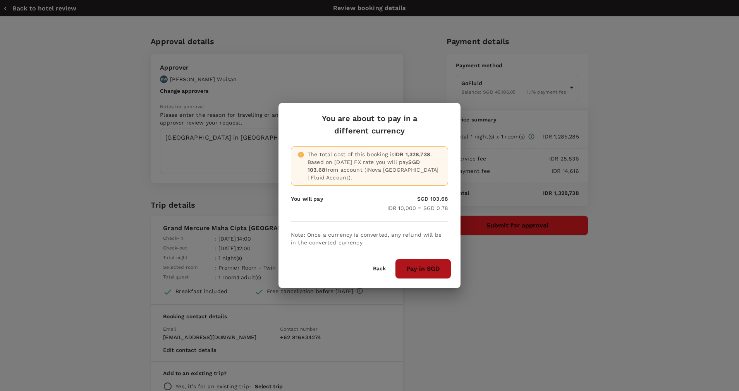
click at [410, 273] on button "Pay in SGD" at bounding box center [423, 269] width 56 height 20
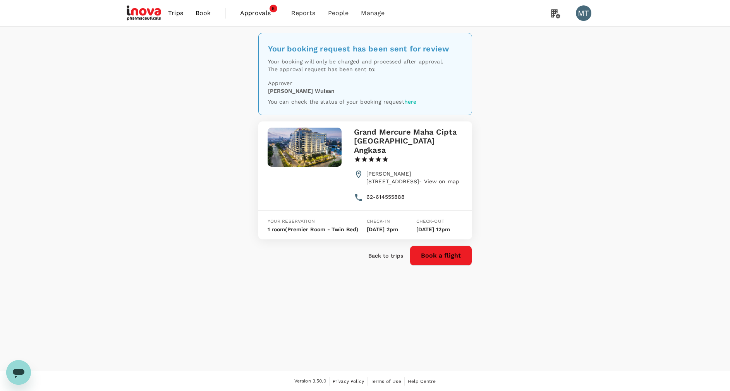
click at [203, 17] on span "Book" at bounding box center [202, 13] width 15 height 9
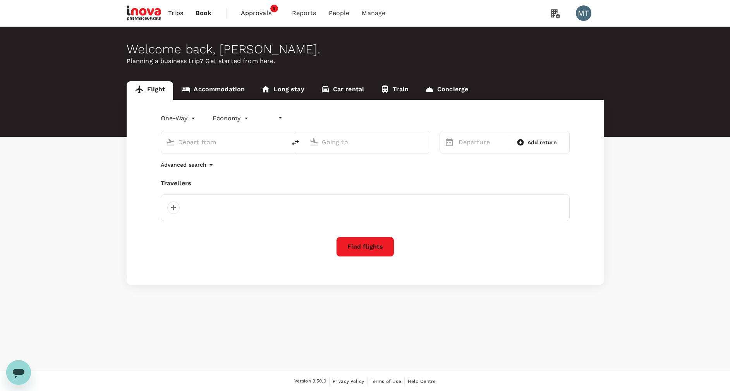
type input "undefined, undefined (any)"
type input "[GEOGRAPHIC_DATA] Intl (KNO)"
type input "Soekarno-Hatta Intl (CGK)"
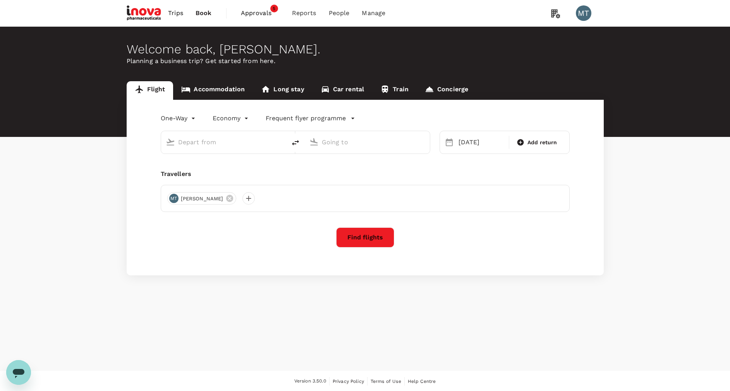
type input "[GEOGRAPHIC_DATA] Intl (KNO)"
type input "Soekarno-Hatta Intl (CGK)"
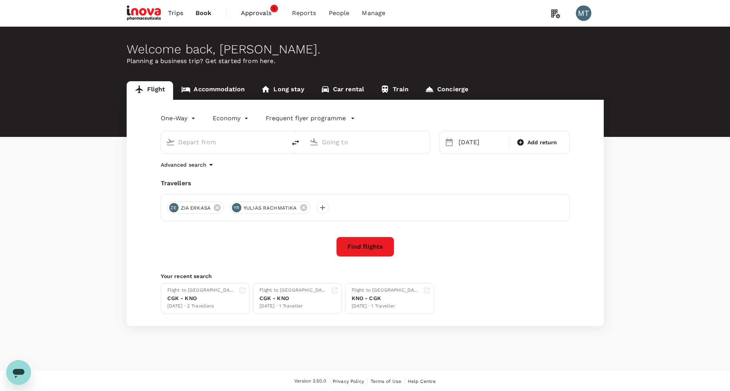
type input "[GEOGRAPHIC_DATA] Intl (KNO)"
type input "Soekarno-Hatta Intl (CGK)"
click at [221, 91] on link "Accommodation" at bounding box center [213, 90] width 80 height 19
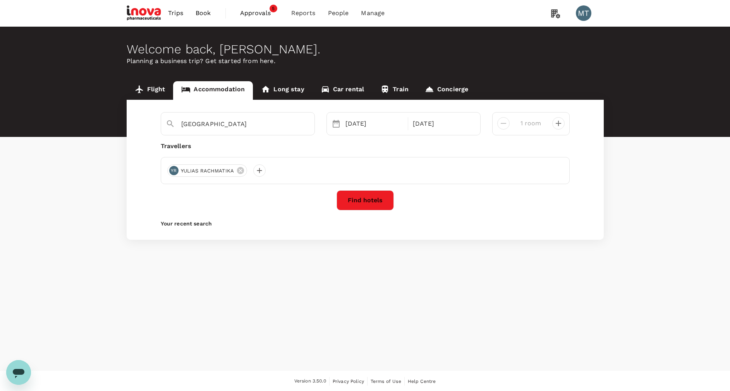
click at [239, 168] on icon at bounding box center [240, 170] width 7 height 7
click at [174, 172] on div at bounding box center [173, 171] width 12 height 12
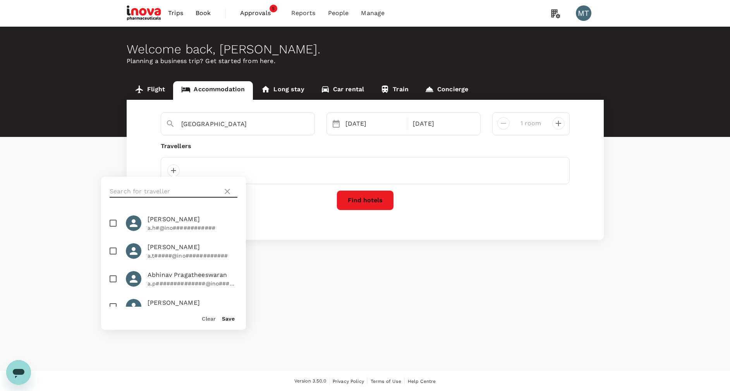
click at [192, 187] on input "text" at bounding box center [165, 191] width 110 height 12
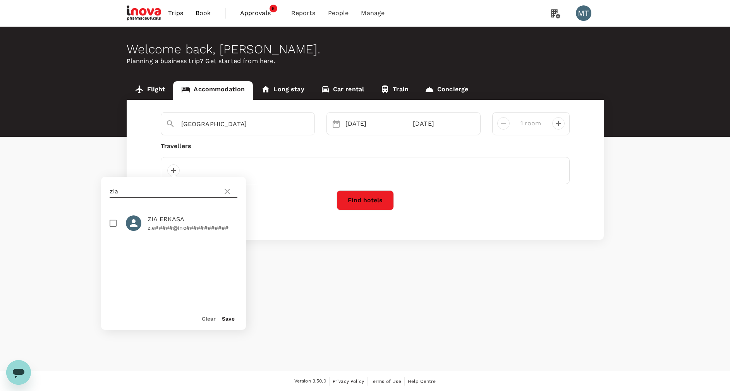
type input "zia"
click at [111, 222] on input "checkbox" at bounding box center [113, 223] width 16 height 16
checkbox input "true"
click at [226, 316] on button "Save" at bounding box center [228, 319] width 13 height 6
click at [374, 200] on button "Find hotels" at bounding box center [364, 200] width 57 height 20
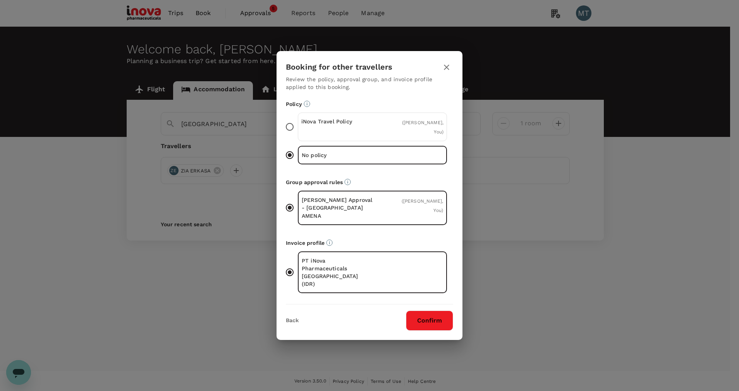
click at [363, 125] on p "iNova Travel Policy" at bounding box center [336, 122] width 71 height 8
click at [298, 135] on input "iNova Travel Policy ( ZIA ERKASA, You )" at bounding box center [289, 127] width 16 height 16
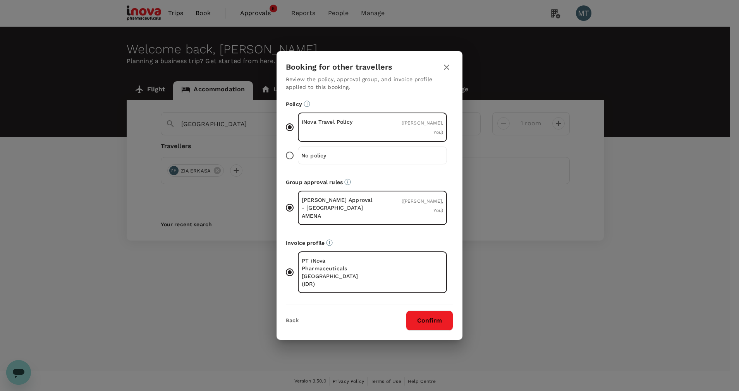
click at [363, 126] on p "iNova Travel Policy" at bounding box center [337, 122] width 71 height 8
click at [298, 135] on input "iNova Travel Policy ( ZIA ERKASA, You )" at bounding box center [289, 127] width 16 height 16
click at [419, 311] on button "Confirm" at bounding box center [429, 321] width 47 height 20
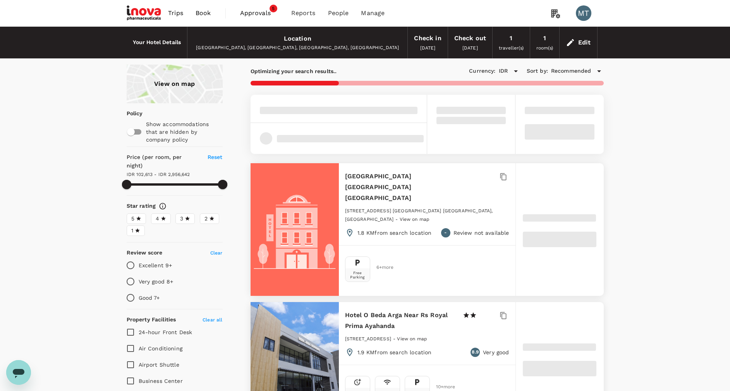
type input "2956641.6"
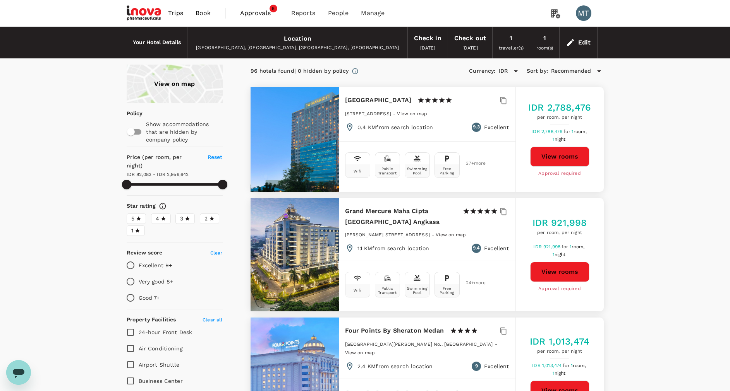
type input "82082.6"
click at [552, 271] on button "View rooms" at bounding box center [559, 272] width 59 height 20
type input "2956641.6"
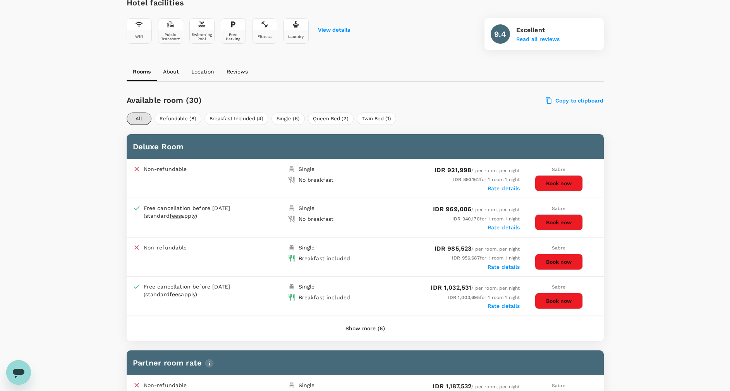
scroll to position [290, 0]
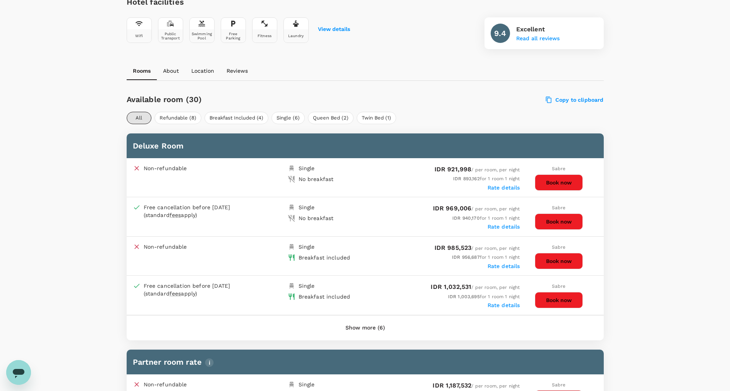
click at [561, 303] on button "Book now" at bounding box center [559, 300] width 48 height 16
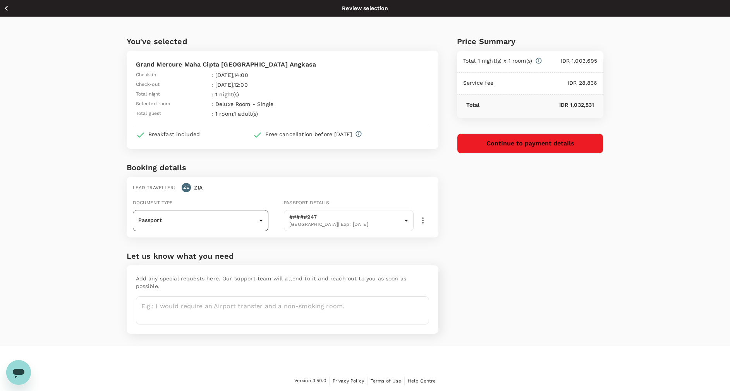
click at [261, 221] on body "Back to hotel details Review selection You've selected Grand Mercure Maha Cipta…" at bounding box center [365, 196] width 730 height 392
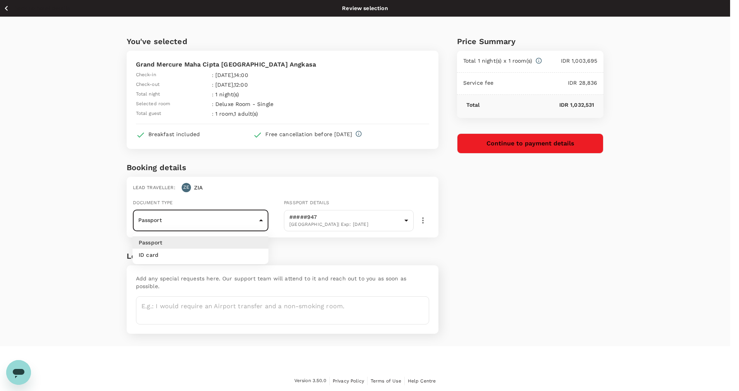
click at [230, 254] on li "ID card" at bounding box center [200, 255] width 136 height 12
type input "Id card"
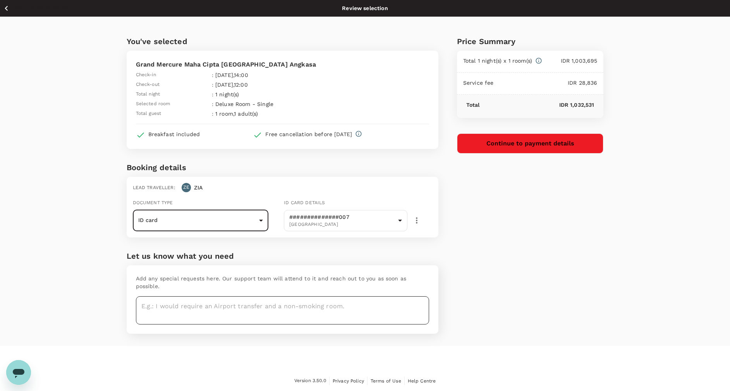
click at [320, 302] on textarea at bounding box center [282, 311] width 293 height 28
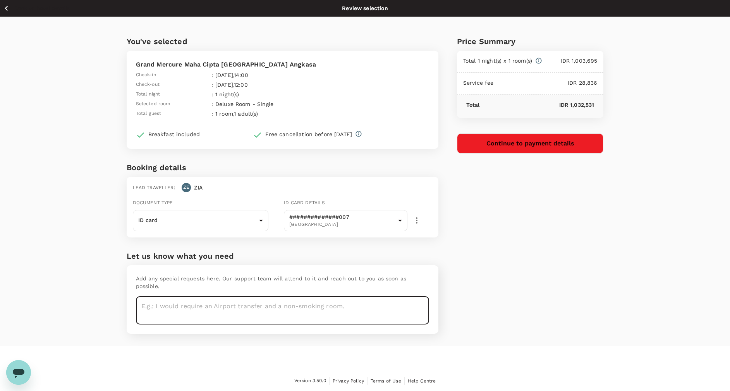
click at [566, 146] on button "Continue to payment details" at bounding box center [530, 144] width 147 height 20
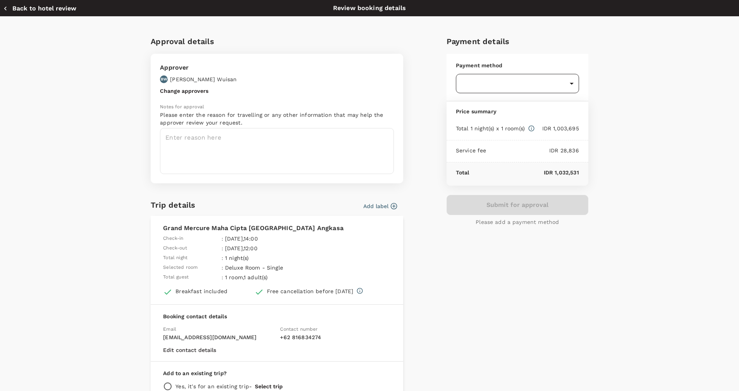
click at [568, 81] on body "Back to hotel details Review selection You've selected Grand Mercure Maha Cipta…" at bounding box center [369, 196] width 739 height 392
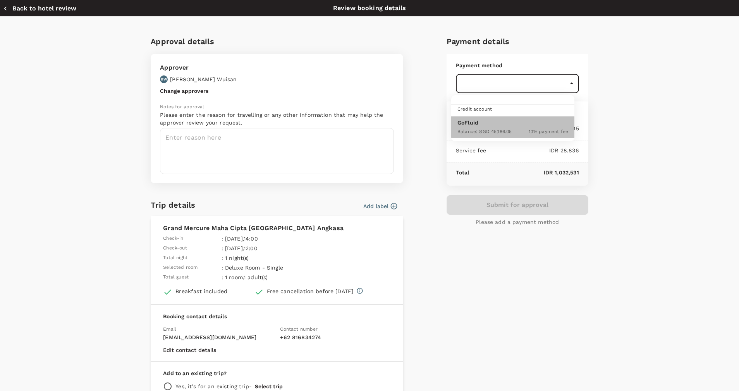
click at [545, 124] on p "GoFluid" at bounding box center [512, 123] width 111 height 8
type input "9d87fe9b-f599-4813-91a8-6354e0e2f257"
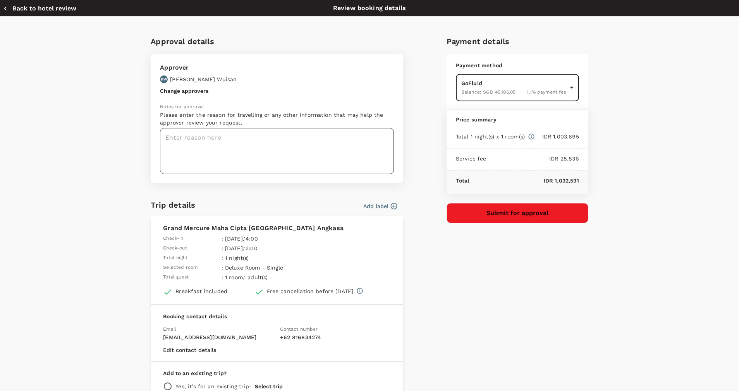
click at [311, 141] on textarea at bounding box center [277, 151] width 234 height 46
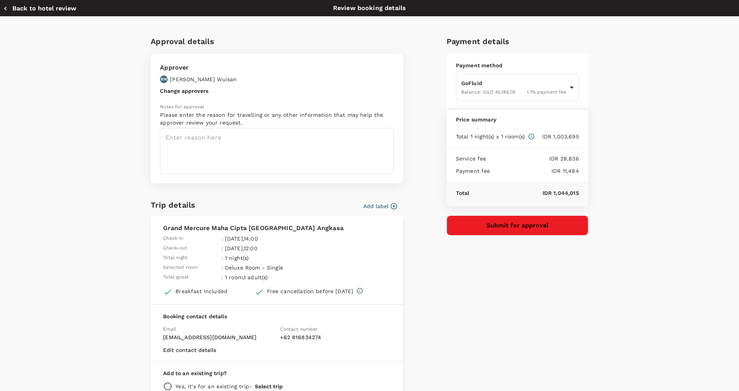
click at [391, 207] on icon "button" at bounding box center [394, 206] width 7 height 7
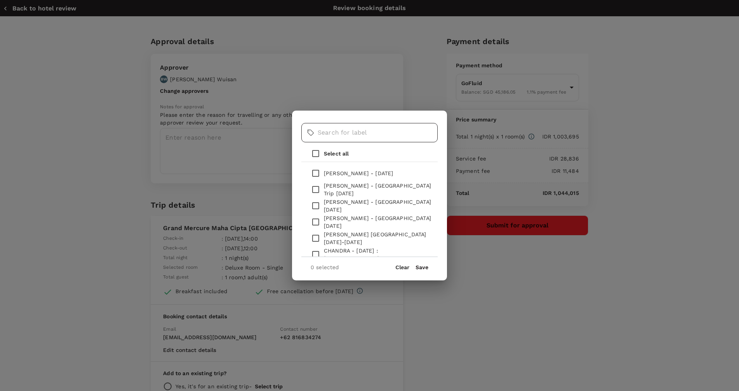
drag, startPoint x: 379, startPoint y: 135, endPoint x: 383, endPoint y: 137, distance: 4.7
click at [379, 136] on input "text" at bounding box center [377, 132] width 120 height 19
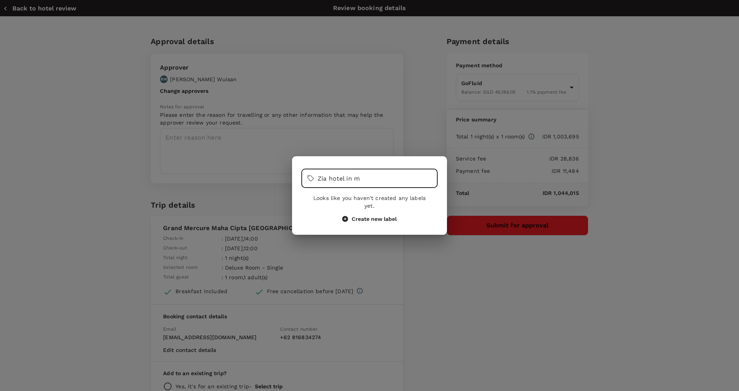
type input "Zia hotel in m"
click at [392, 216] on button "Create new label" at bounding box center [369, 219] width 54 height 7
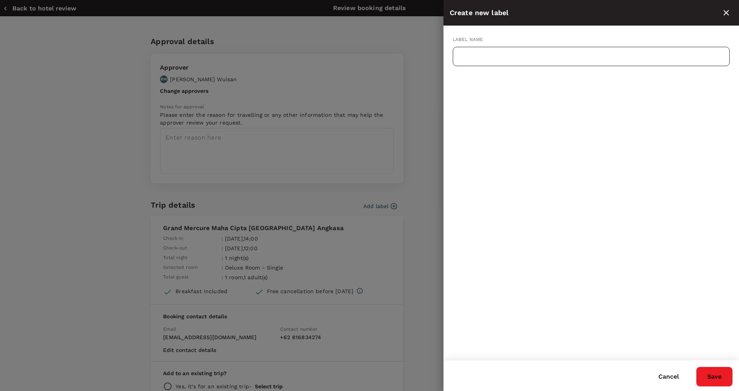
click at [487, 56] on input "text" at bounding box center [591, 56] width 277 height 19
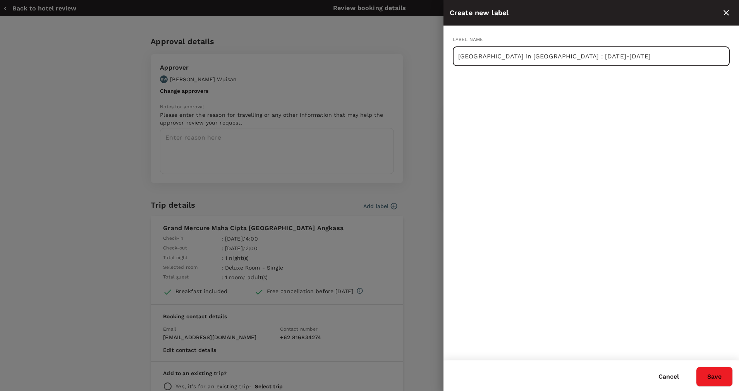
type input "Zia Hotel in Medan : 26-27 Aug 2025"
click at [709, 377] on button "Save" at bounding box center [714, 377] width 37 height 20
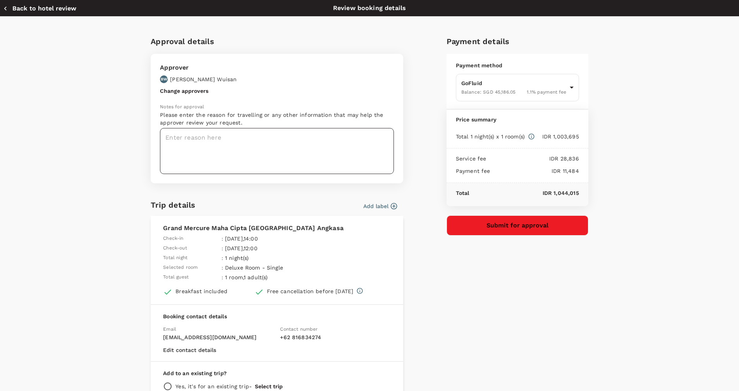
click at [225, 141] on textarea at bounding box center [277, 151] width 234 height 46
type textarea "H"
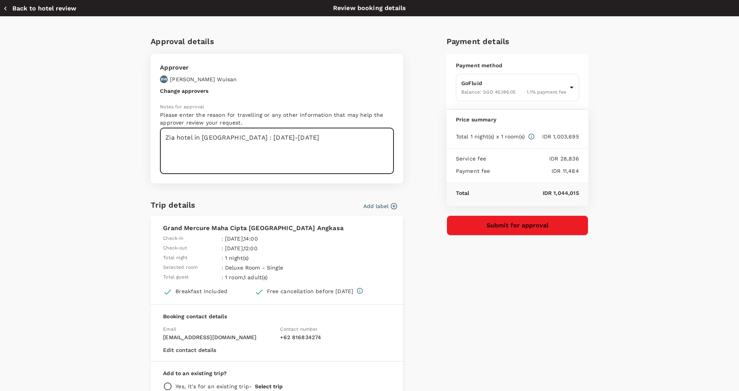
type textarea "Zia hotel in Medan : 26-27 Aug 2025"
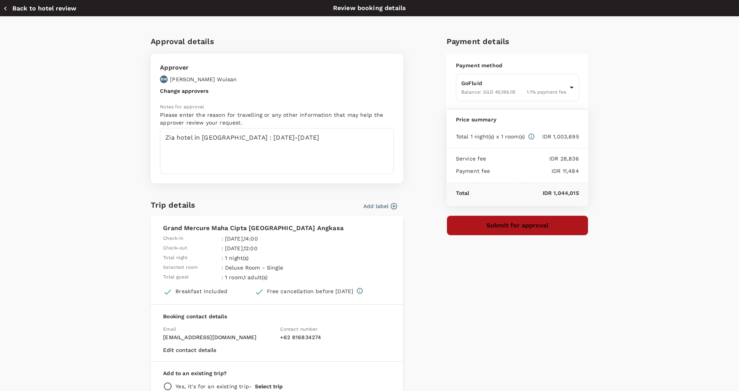
click at [466, 231] on button "Submit for approval" at bounding box center [517, 226] width 142 height 20
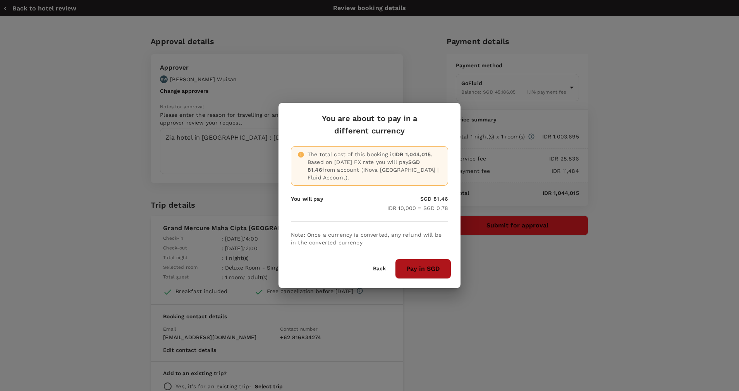
click at [420, 269] on button "Pay in SGD" at bounding box center [423, 269] width 56 height 20
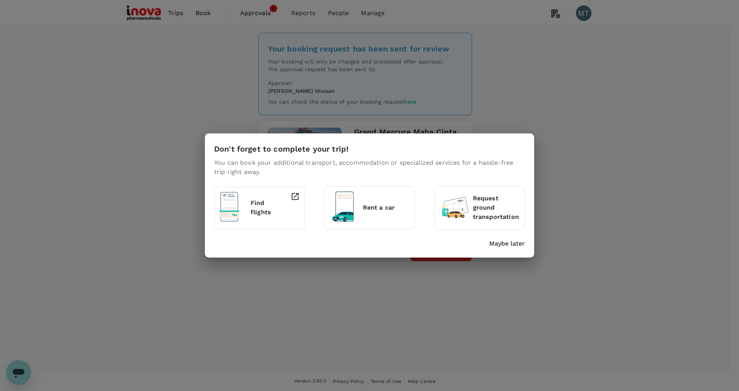
click at [496, 240] on p "Maybe later" at bounding box center [507, 243] width 36 height 9
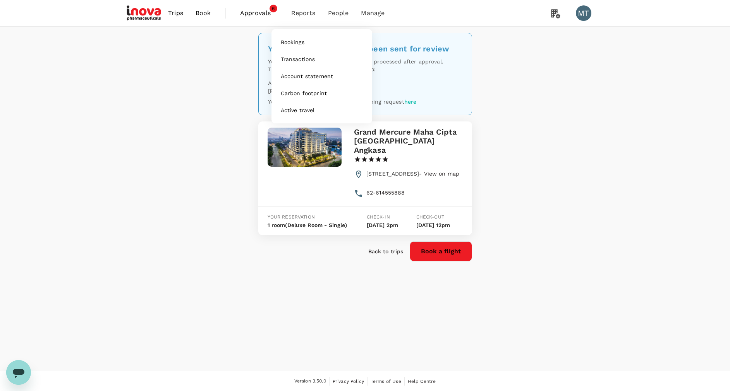
click at [312, 13] on span "Reports" at bounding box center [303, 13] width 24 height 9
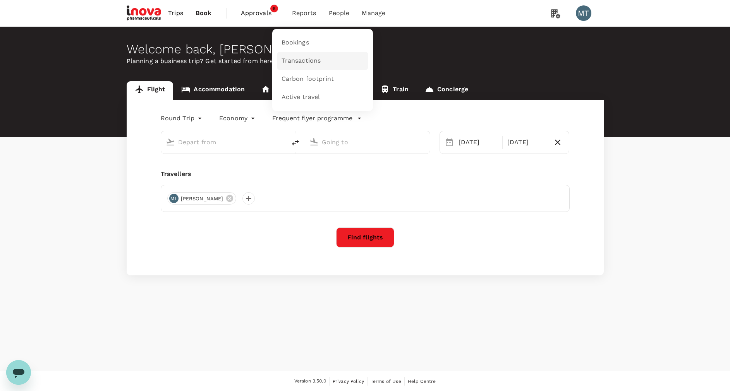
type input "oneway"
type input "[GEOGRAPHIC_DATA] Intl (KNO)"
type input "Soekarno-Hatta Intl (CGK)"
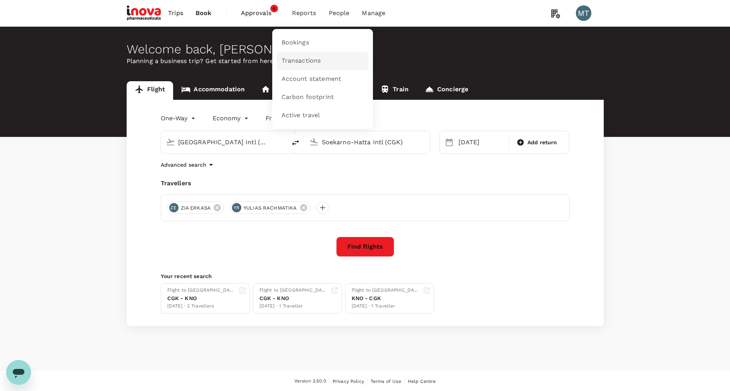
click at [305, 58] on span "Transactions" at bounding box center [300, 61] width 39 height 9
